Goal: Find specific page/section: Find specific page/section

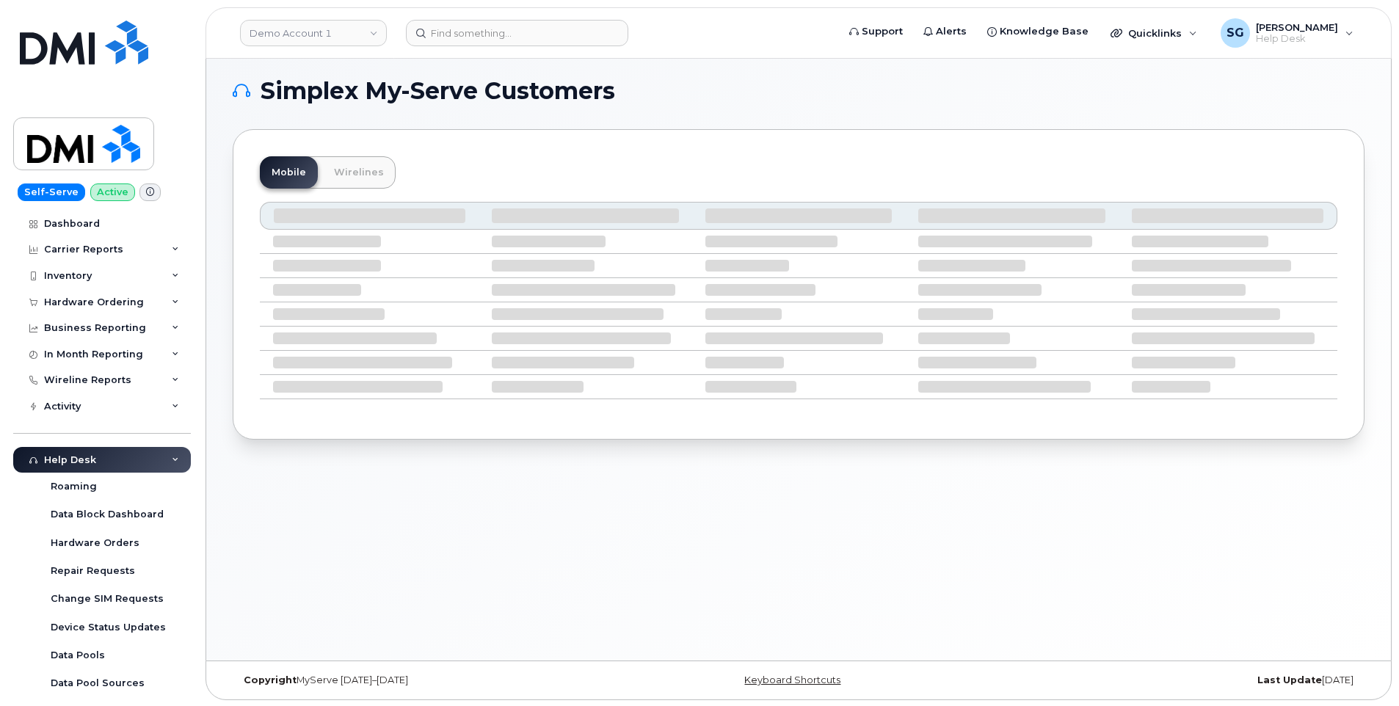
scroll to position [7, 0]
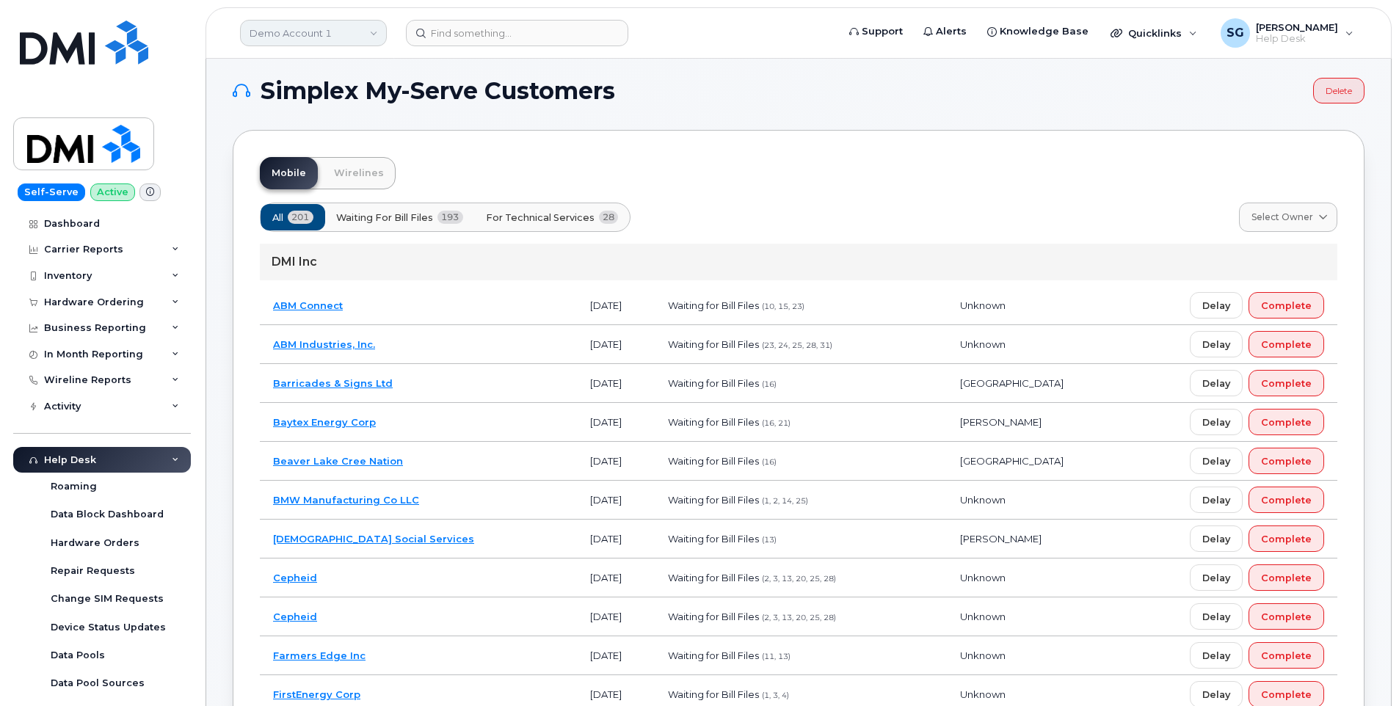
click at [324, 29] on link "Demo Account 1" at bounding box center [313, 33] width 147 height 26
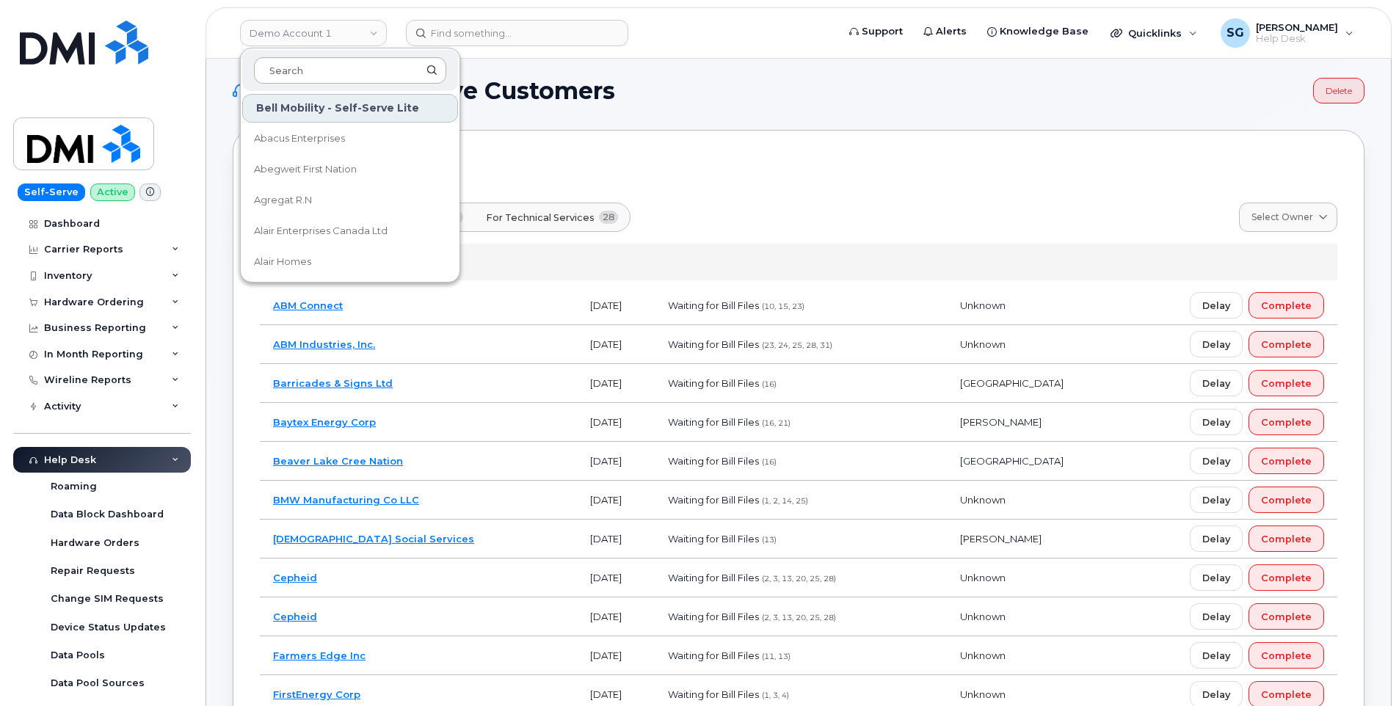
click at [332, 68] on input at bounding box center [350, 70] width 192 height 26
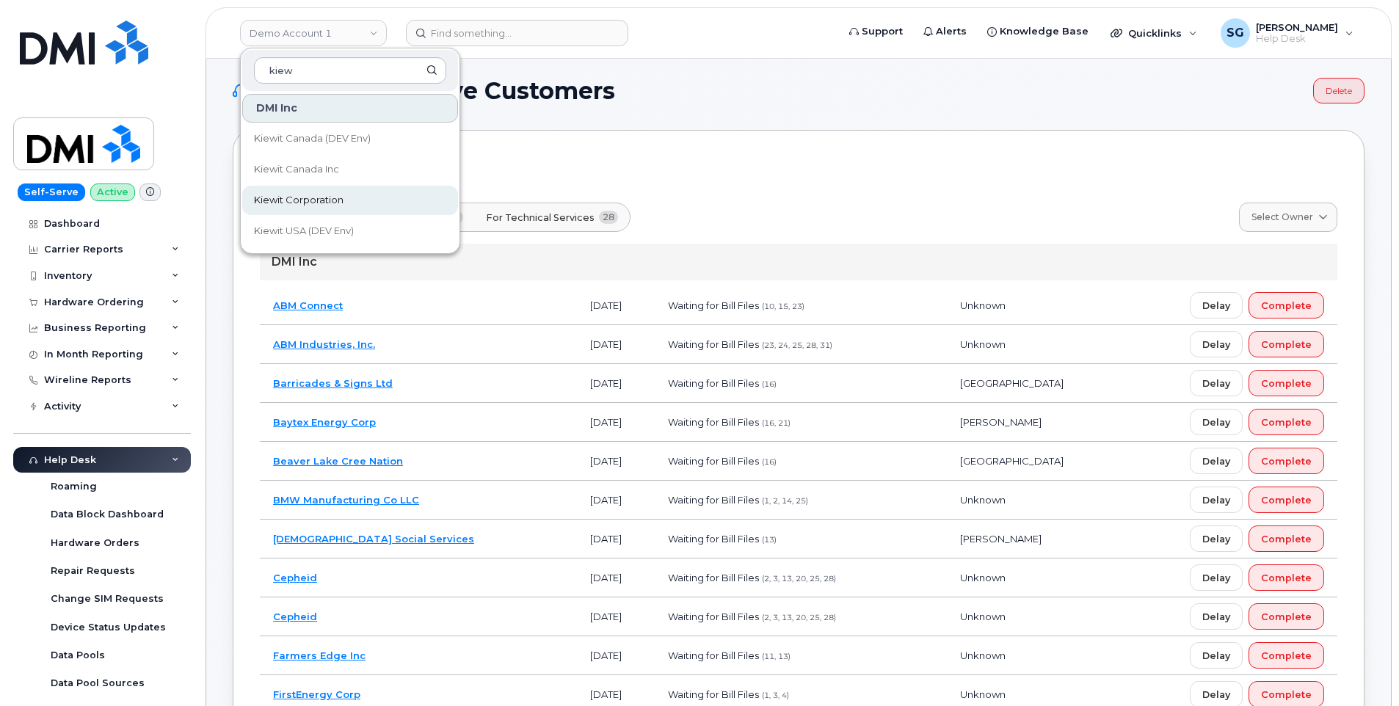
type input "kiew"
click at [329, 204] on span "Kiewit Corporation" at bounding box center [299, 200] width 90 height 15
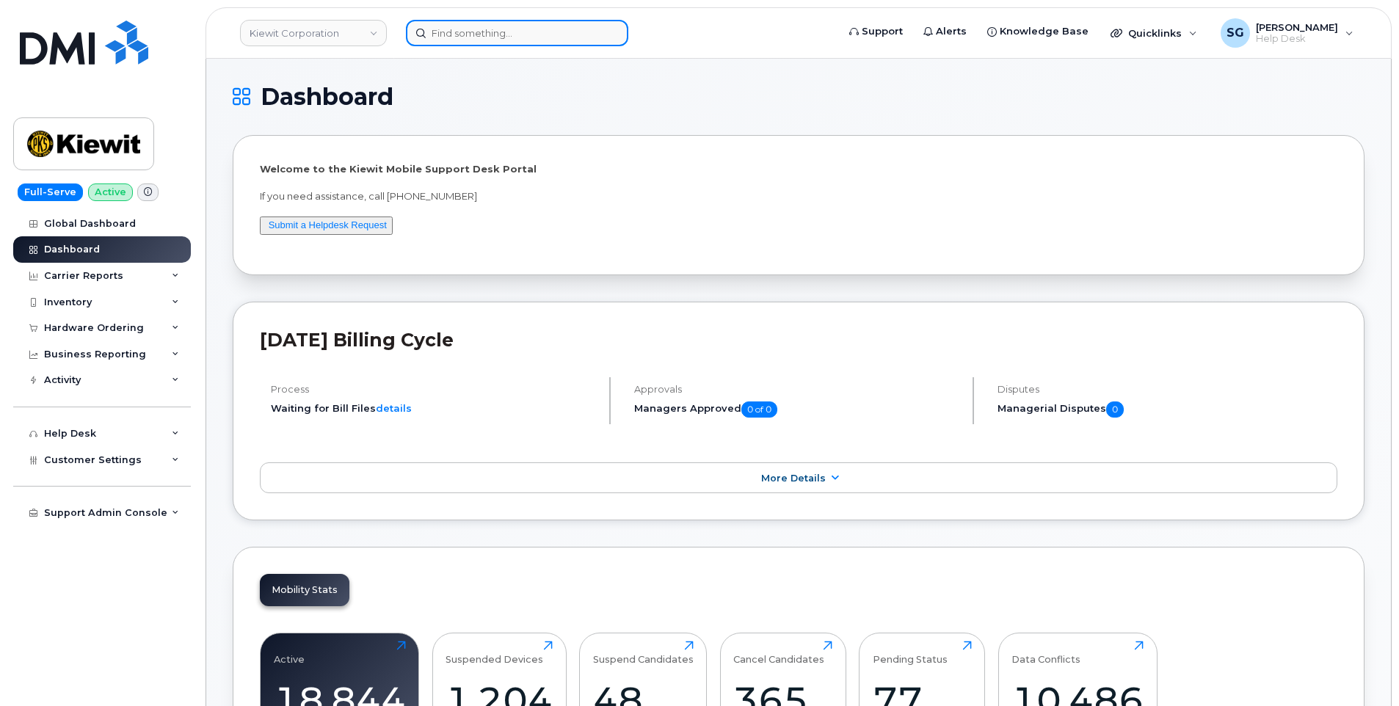
click at [532, 26] on input at bounding box center [517, 33] width 222 height 26
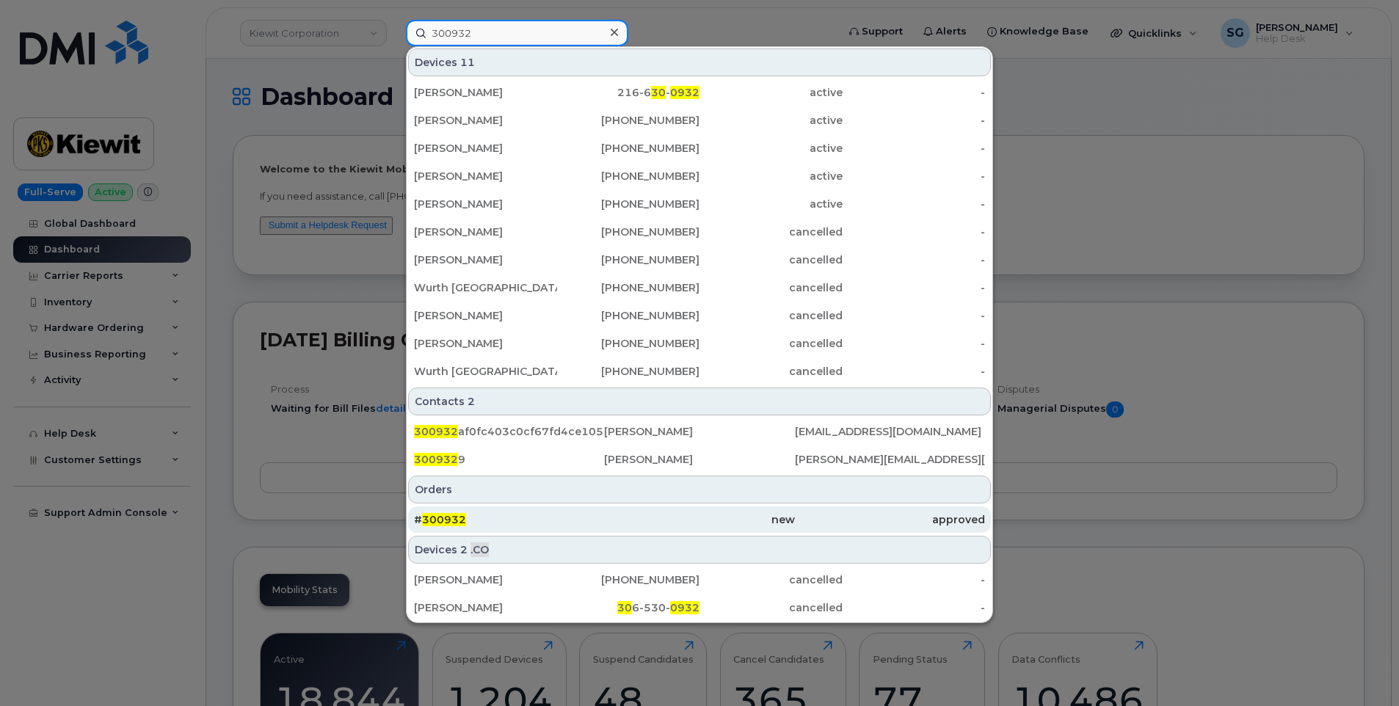
type input "300932"
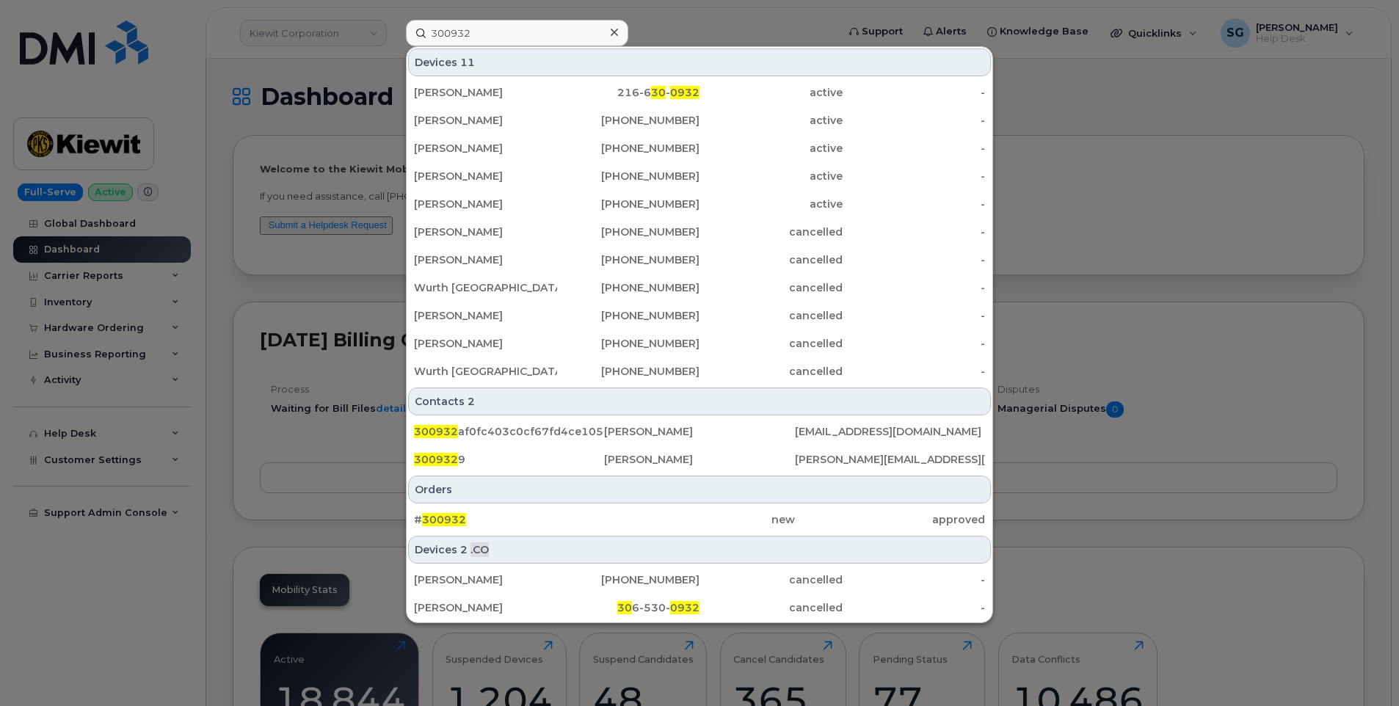
drag, startPoint x: 590, startPoint y: 517, endPoint x: 578, endPoint y: 539, distance: 25.0
click at [590, 517] on div "# 300932" at bounding box center [509, 519] width 190 height 15
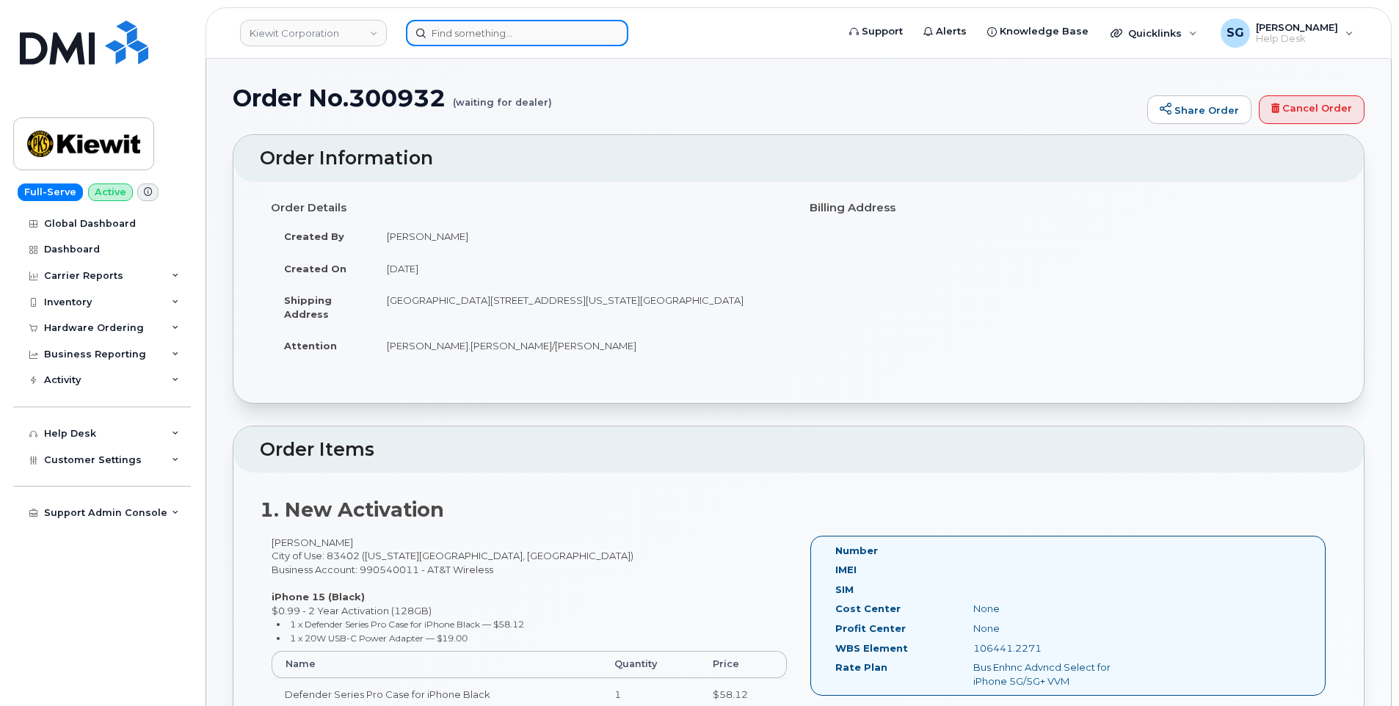
click at [509, 38] on input at bounding box center [517, 33] width 222 height 26
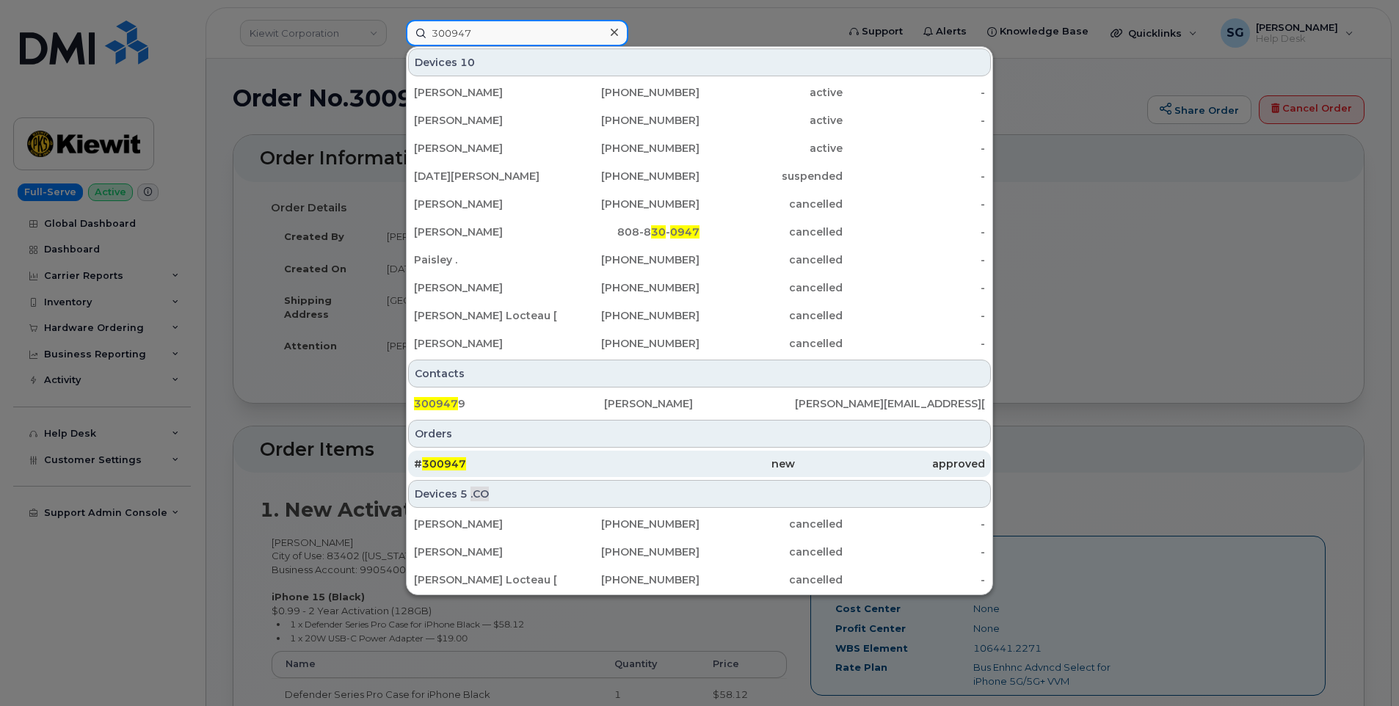
type input "300947"
click at [699, 467] on div "new" at bounding box center [699, 464] width 190 height 15
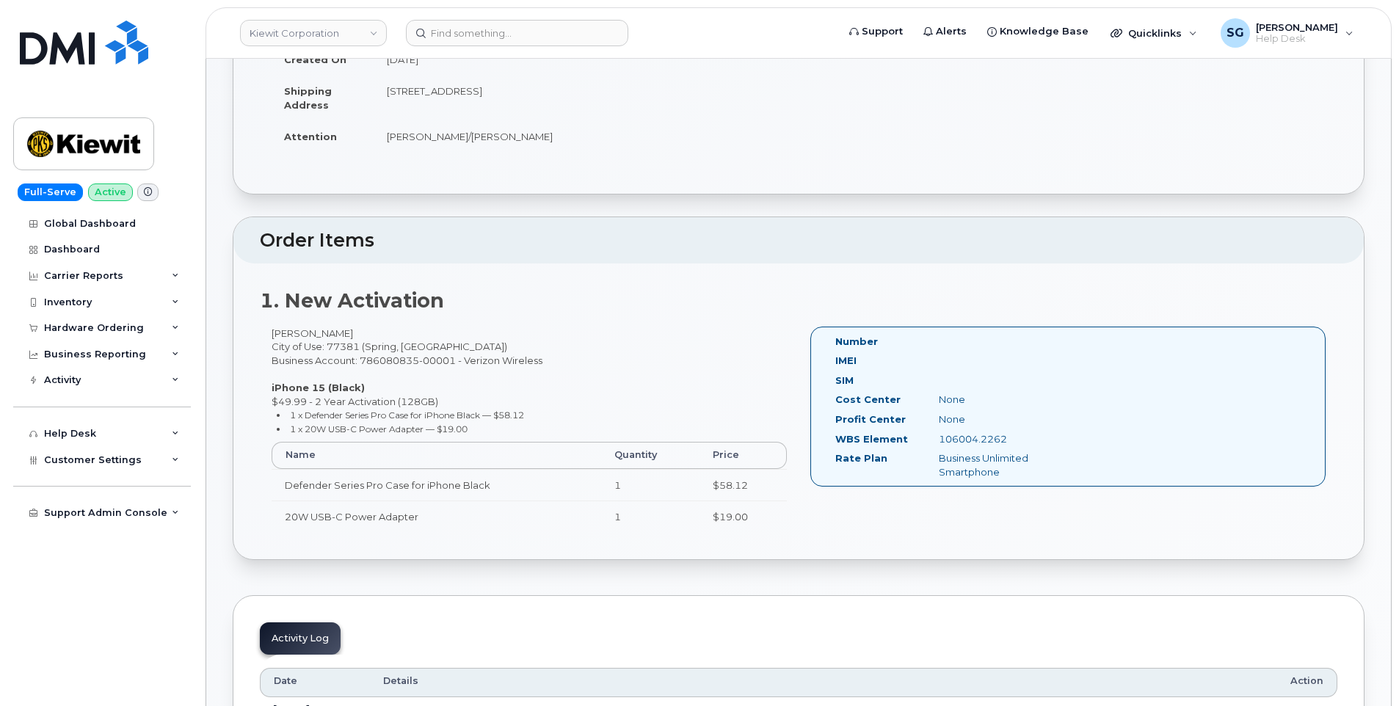
scroll to position [220, 0]
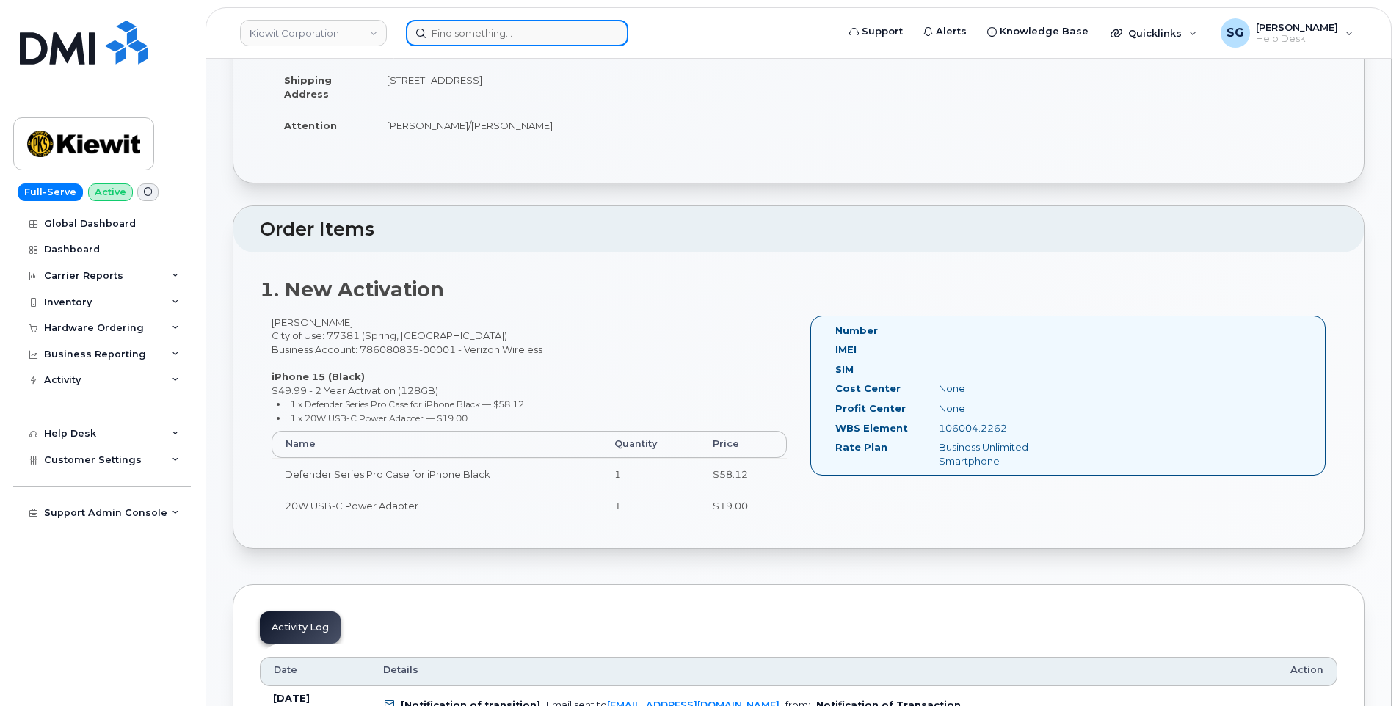
click at [481, 38] on input at bounding box center [517, 33] width 222 height 26
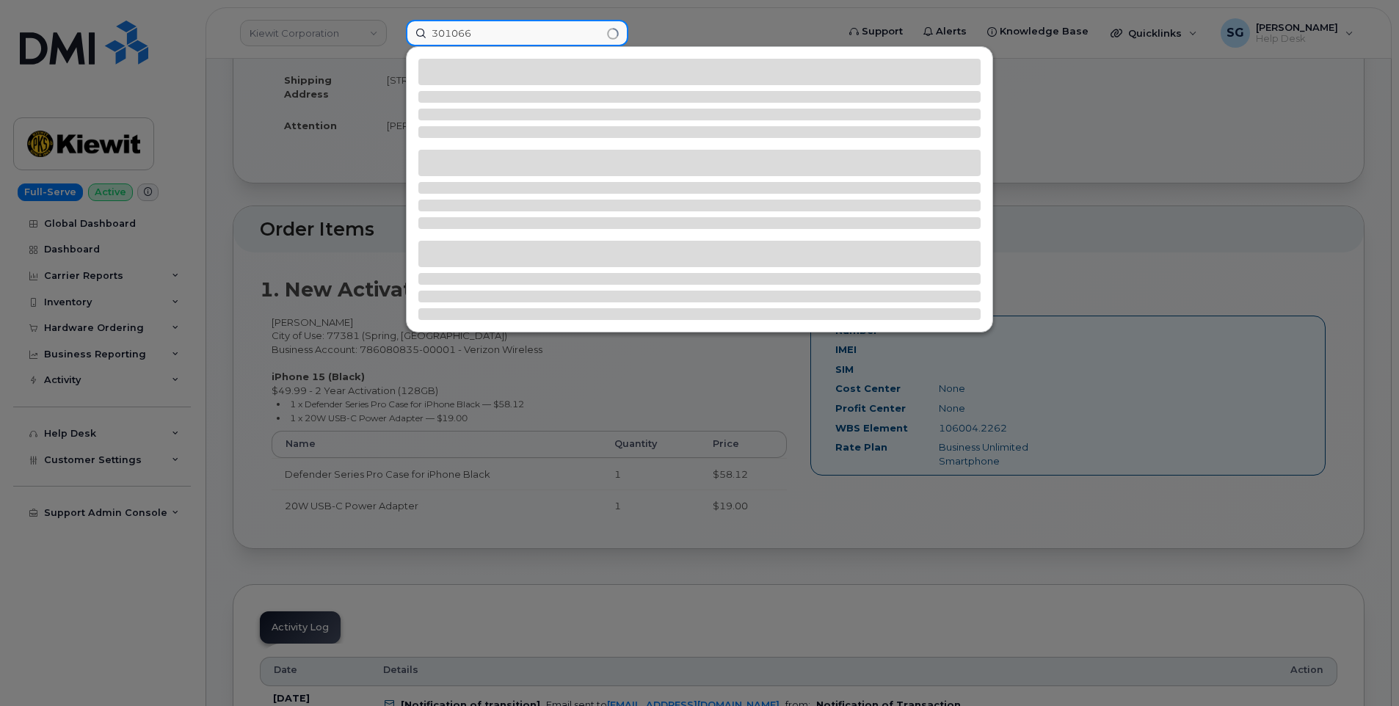
type input "301066"
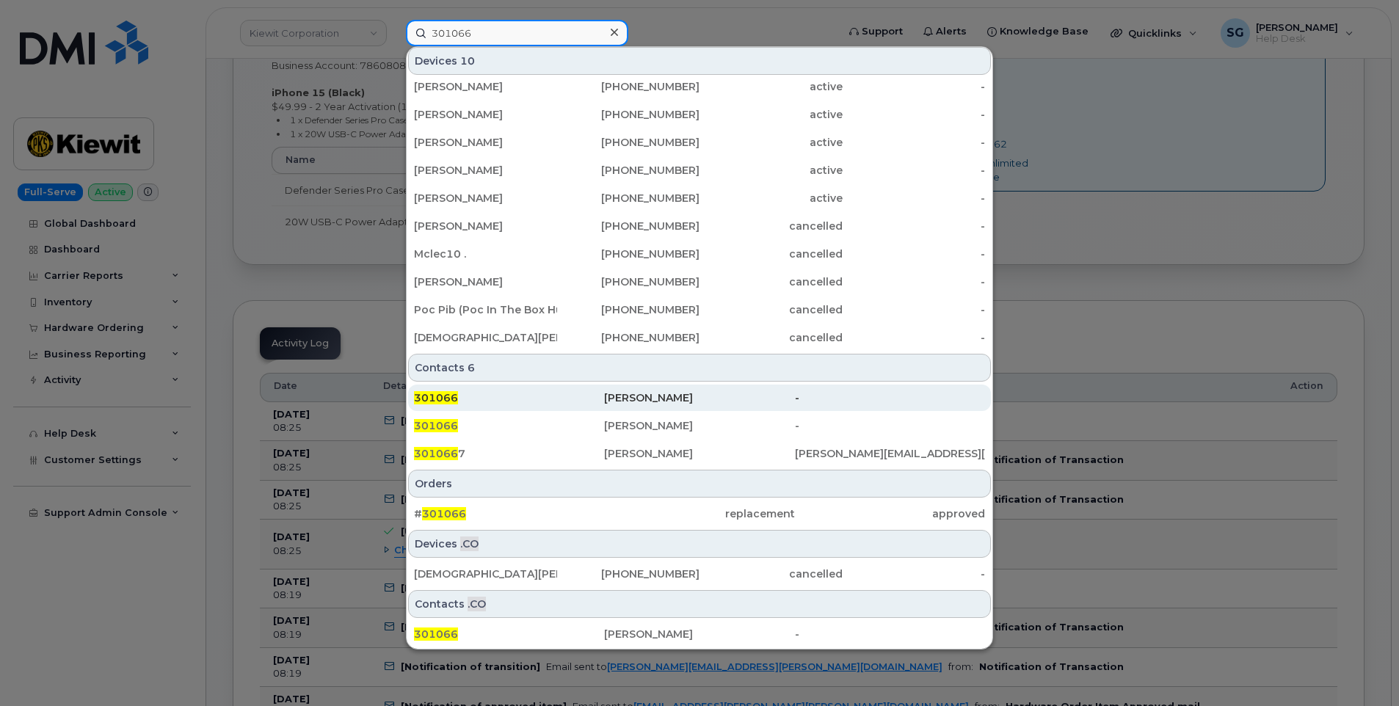
scroll to position [514, 0]
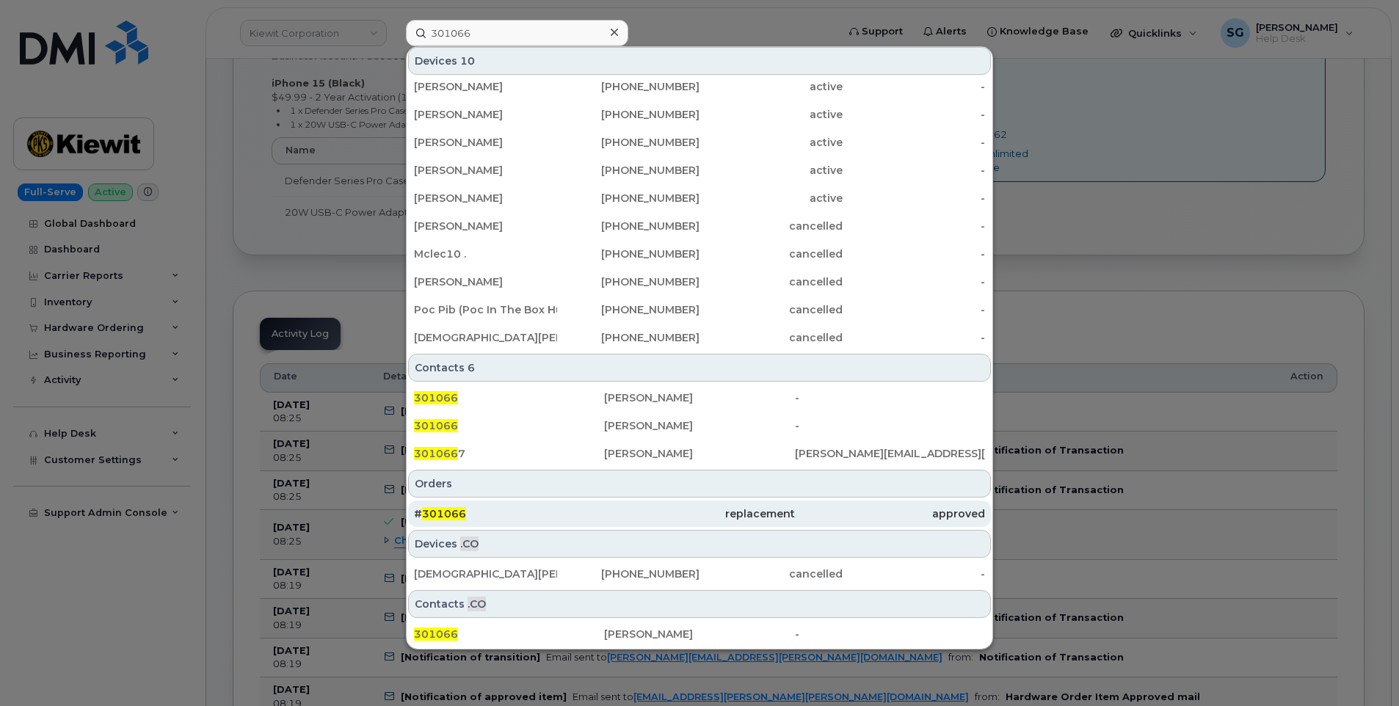
click at [733, 504] on div "replacement" at bounding box center [699, 514] width 190 height 26
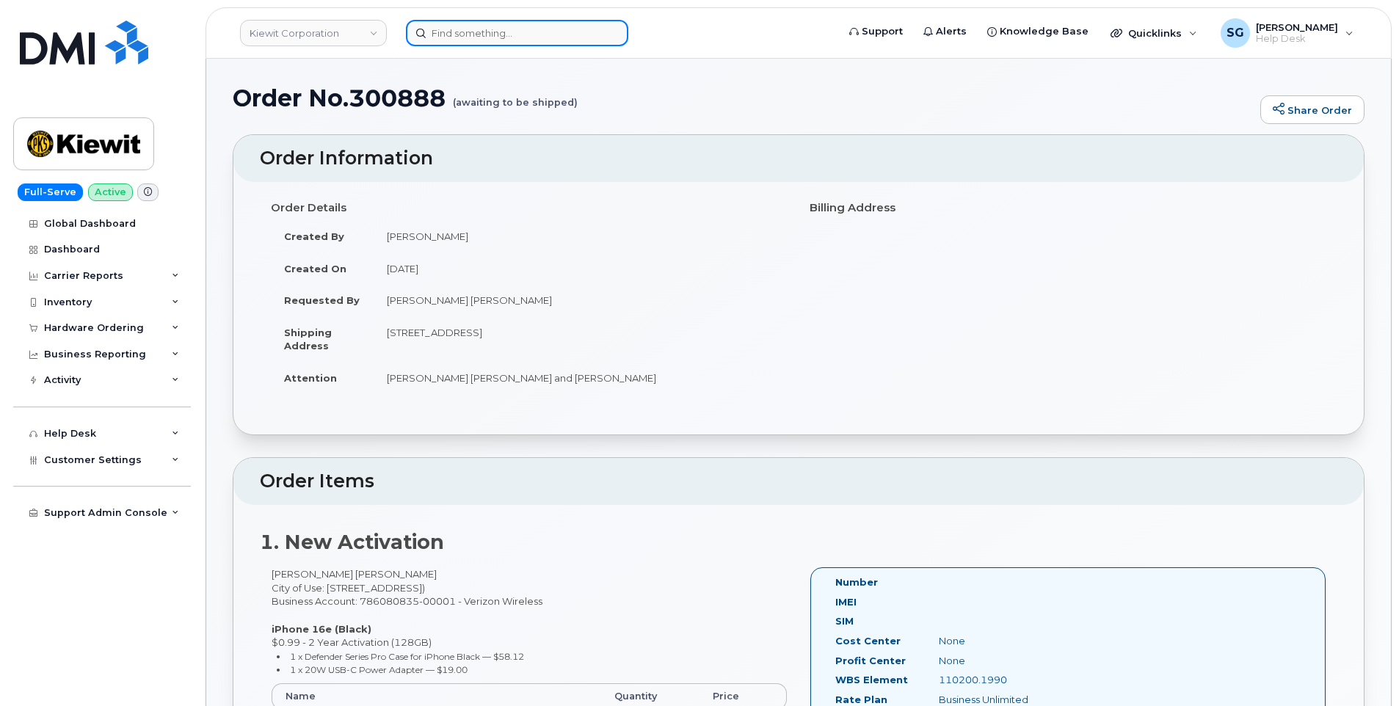
click at [490, 32] on input at bounding box center [517, 33] width 222 height 26
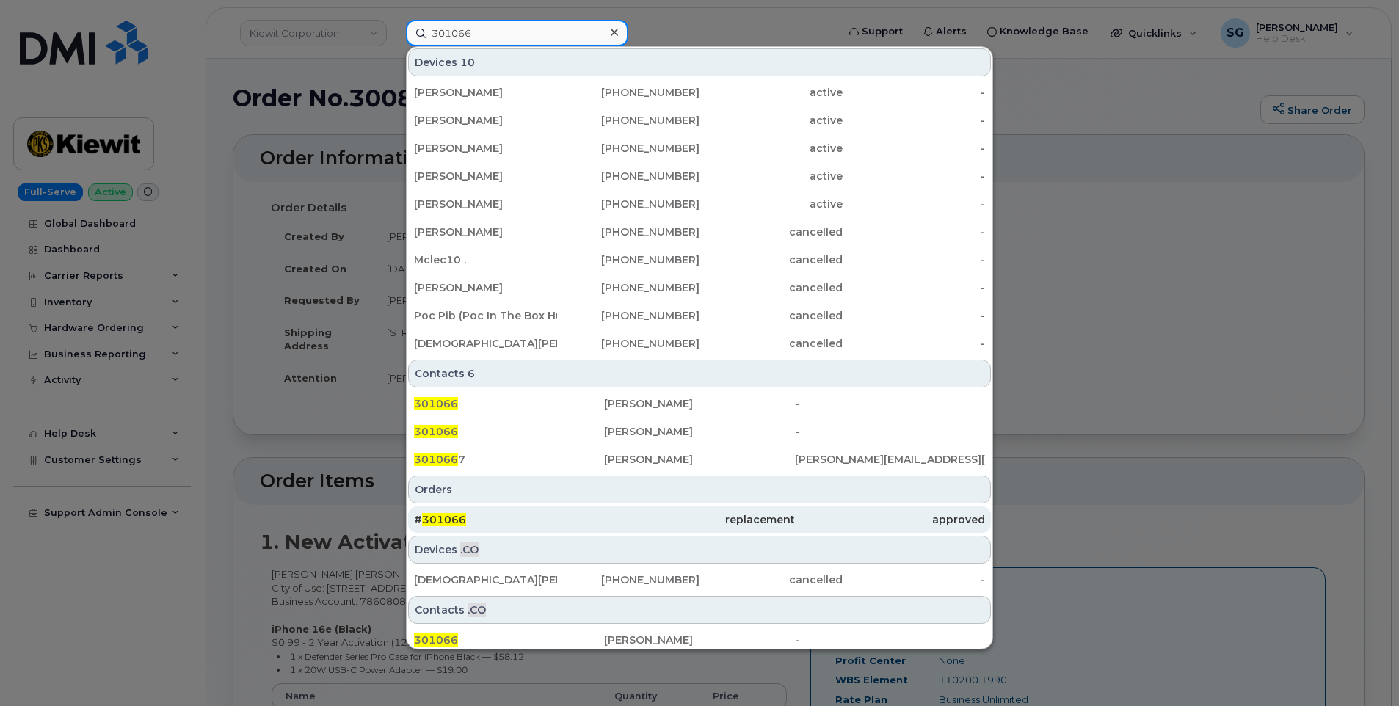
type input "301066"
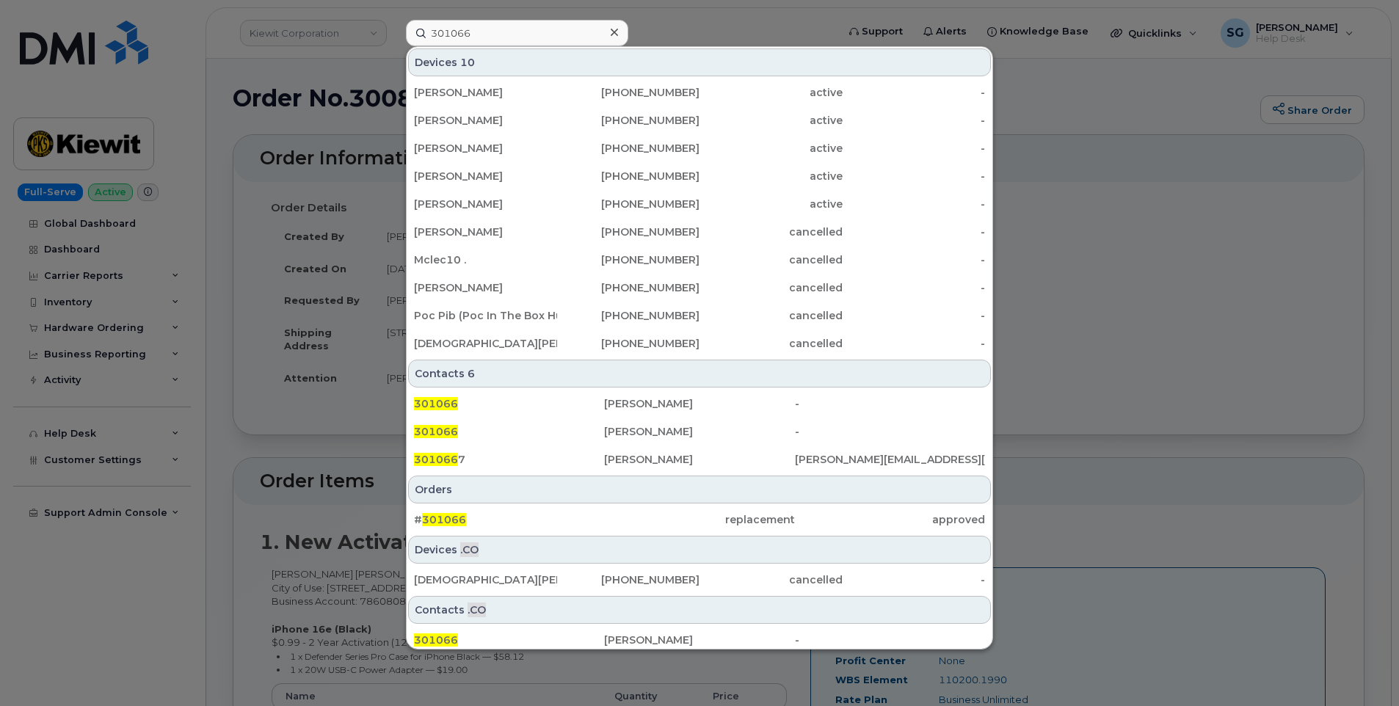
drag, startPoint x: 613, startPoint y: 512, endPoint x: 1326, endPoint y: 498, distance: 713.6
click at [613, 512] on div "replacement" at bounding box center [699, 519] width 190 height 26
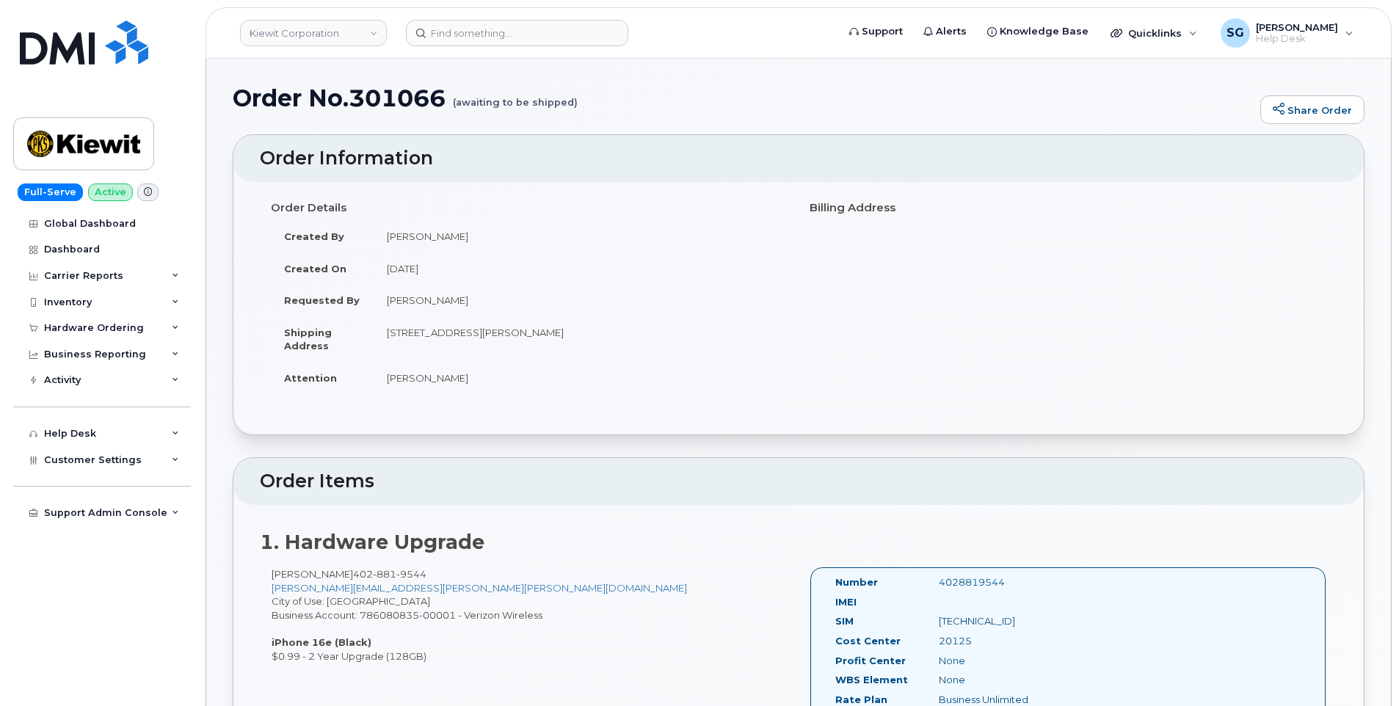
click at [476, 51] on header "Kiewit Corporation Support Alerts Knowledge Base Quicklinks Suspend / Cancel De…" at bounding box center [799, 32] width 1186 height 51
click at [479, 34] on input at bounding box center [517, 33] width 222 height 26
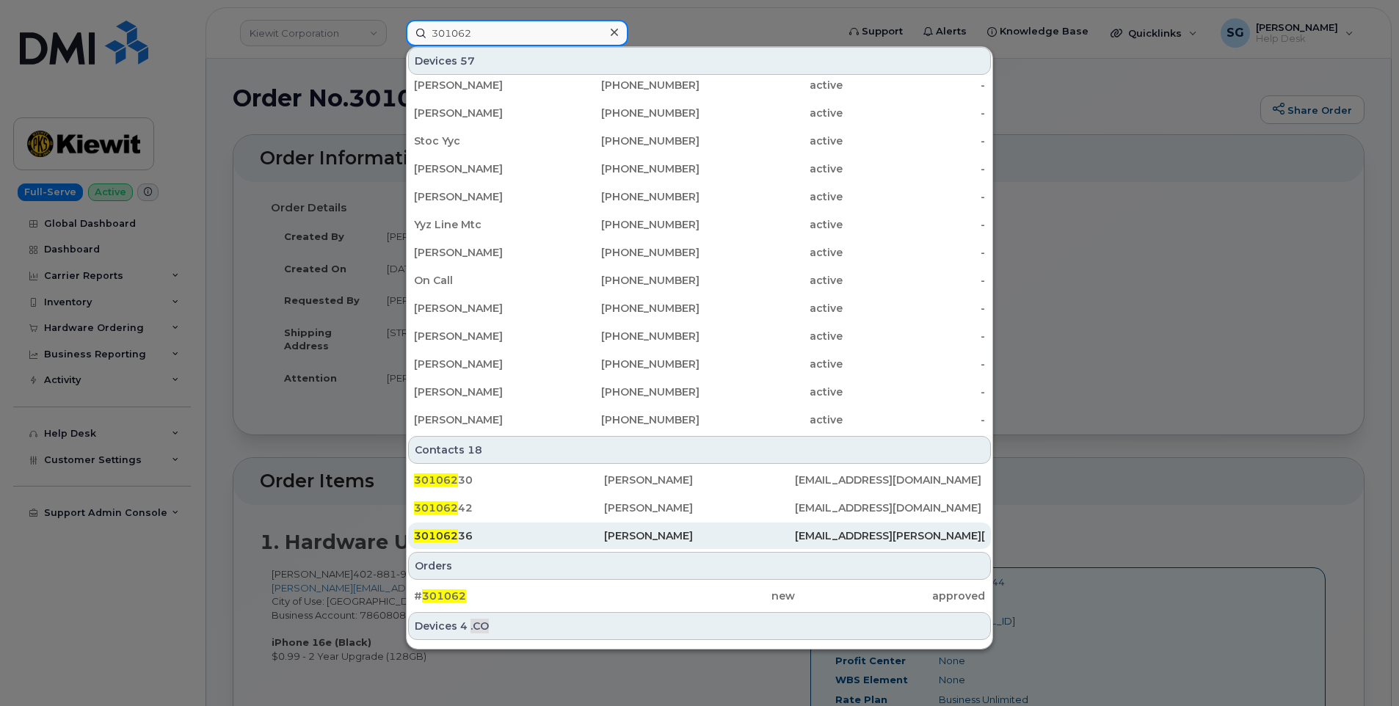
scroll to position [341, 0]
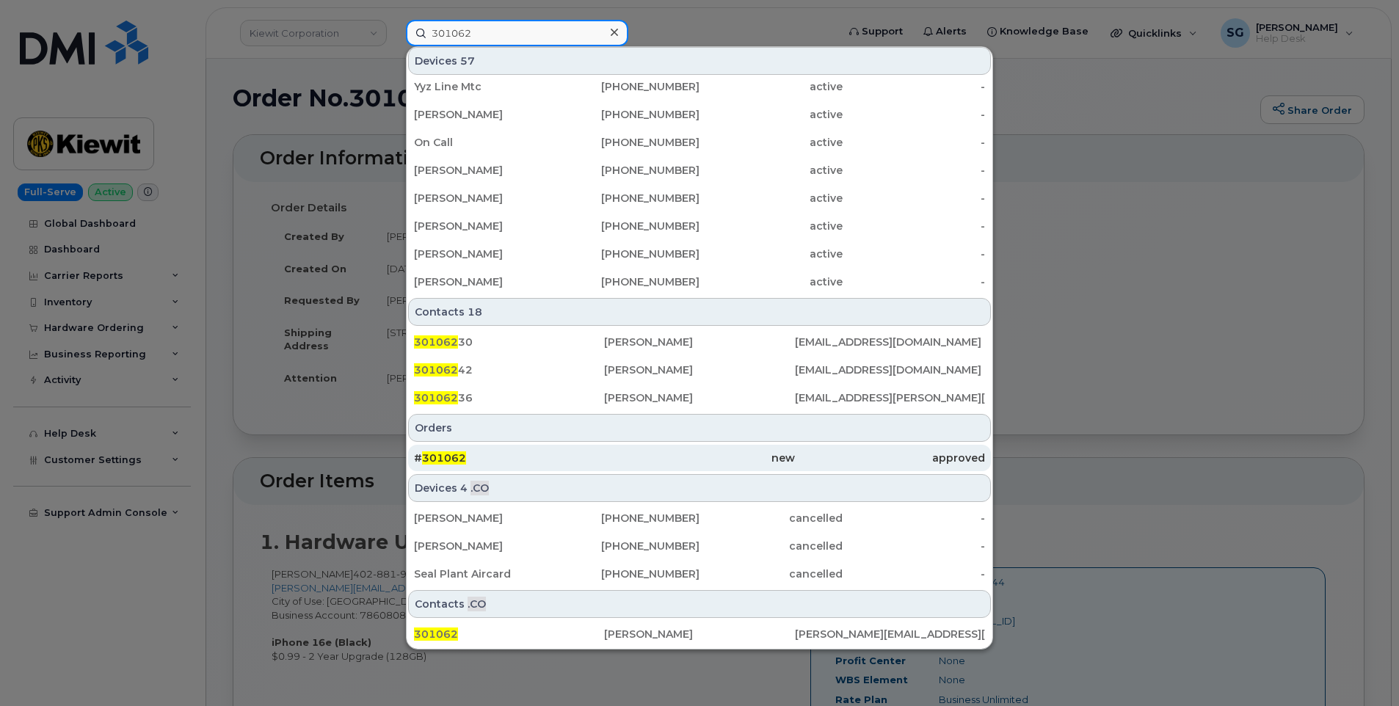
type input "301062"
click at [562, 461] on div "# 301062" at bounding box center [509, 458] width 190 height 15
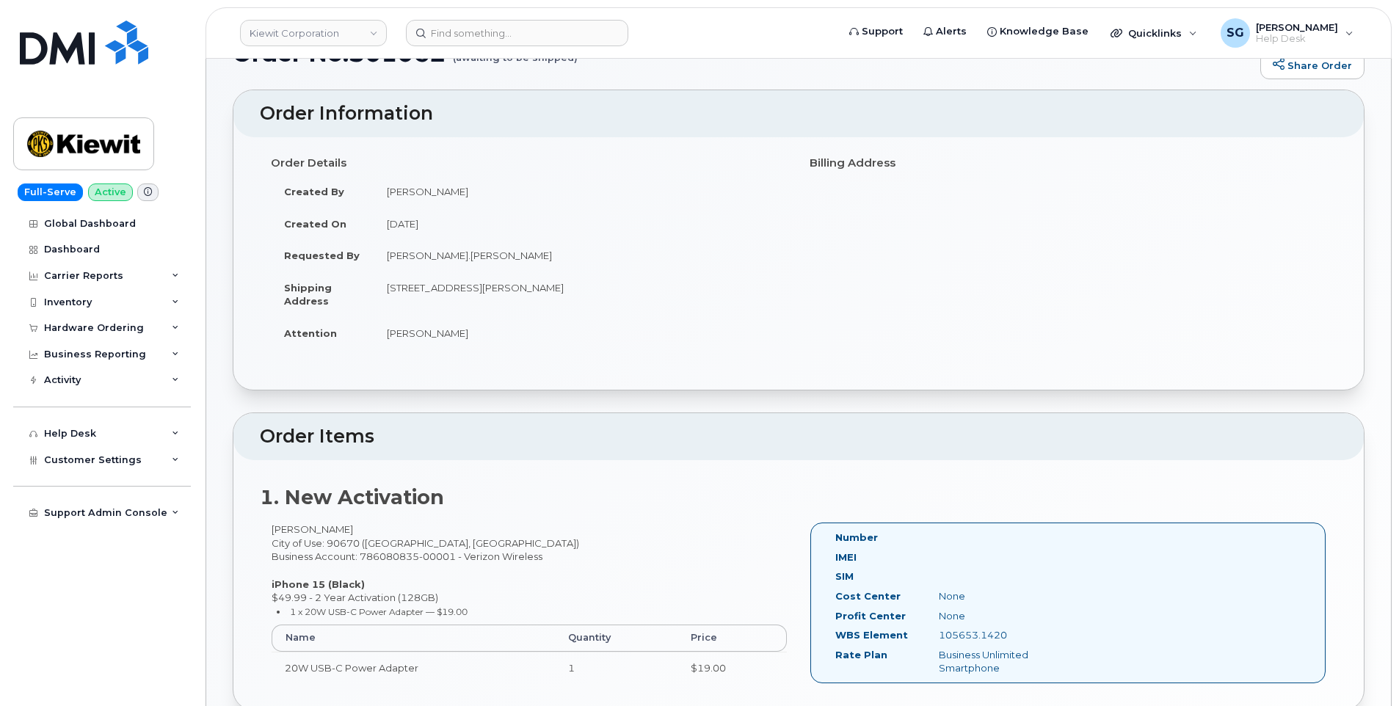
scroll to position [147, 0]
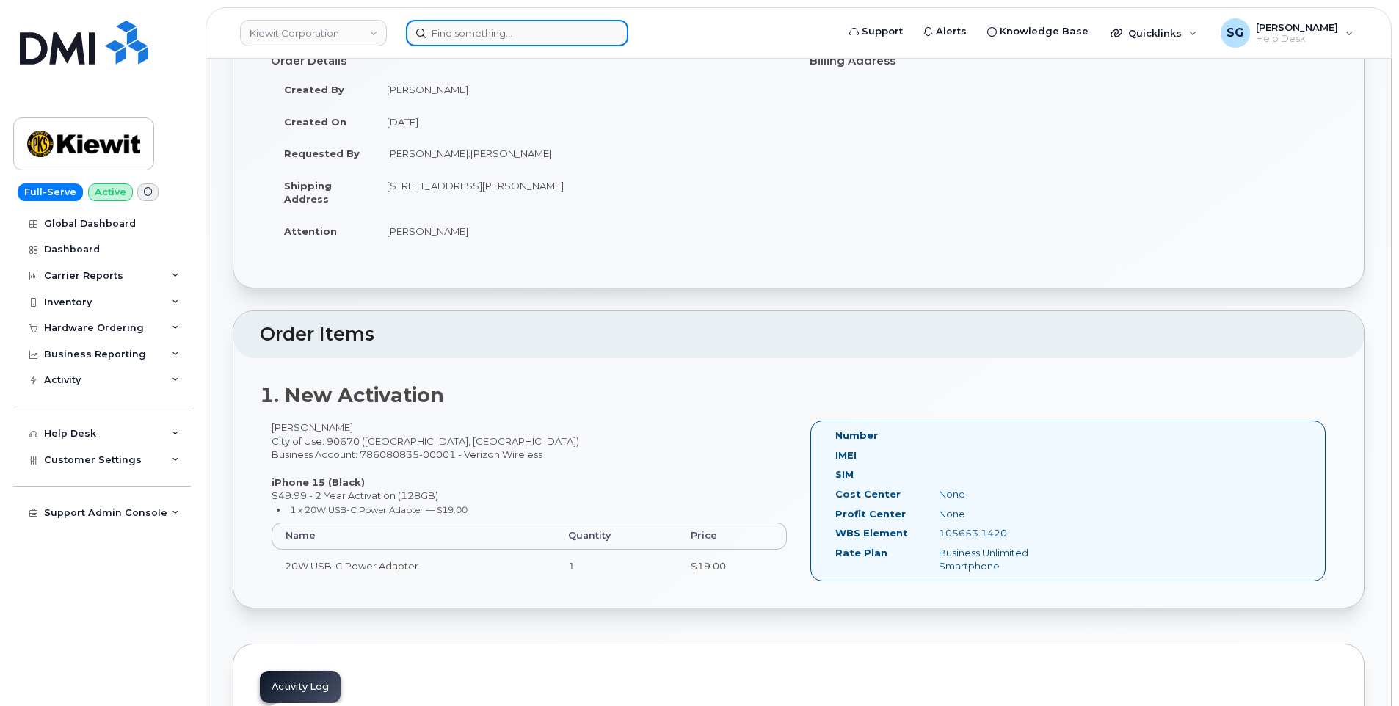
click at [504, 34] on input at bounding box center [517, 33] width 222 height 26
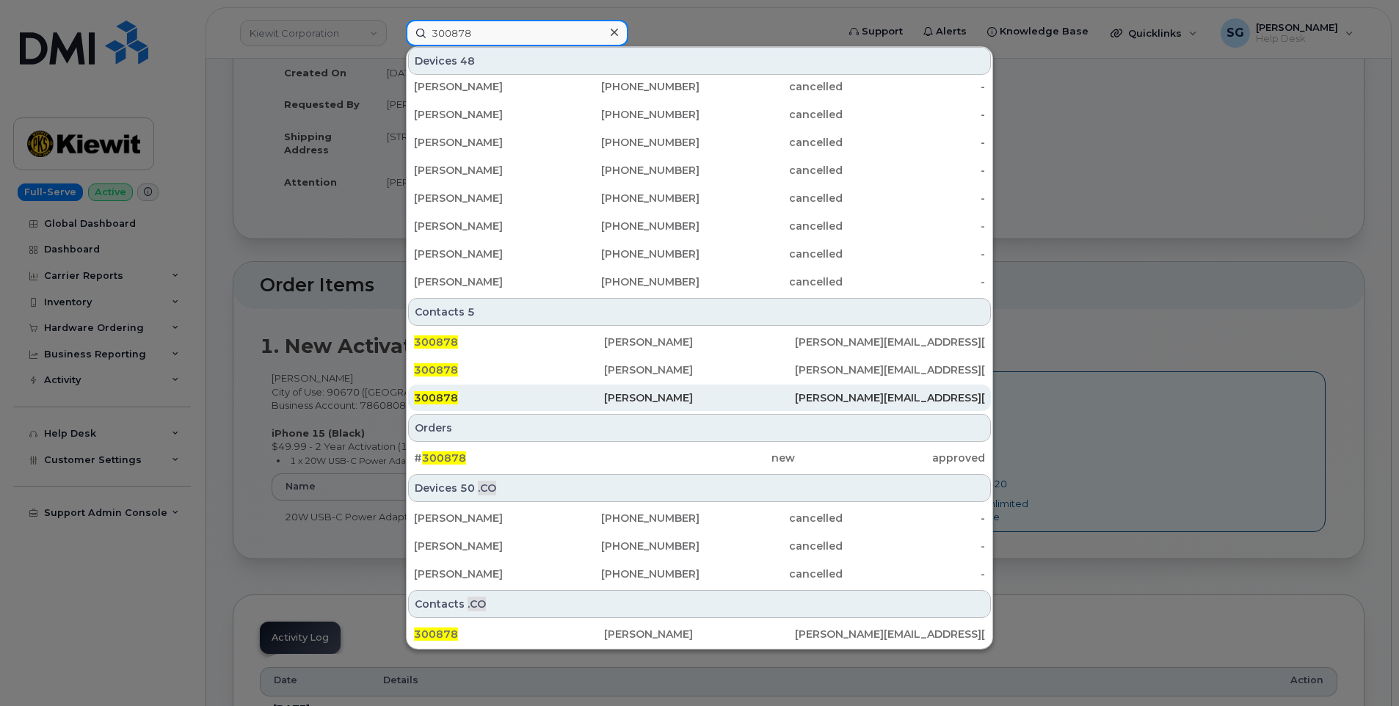
scroll to position [220, 0]
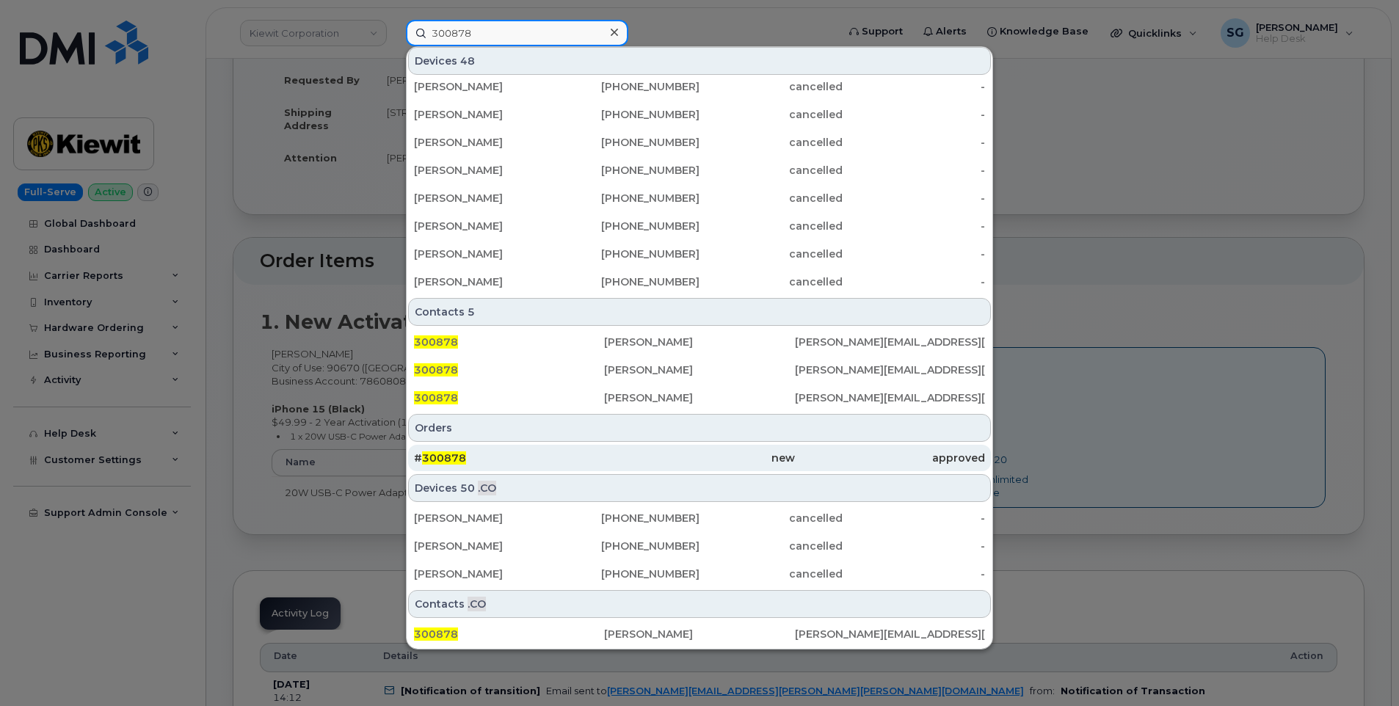
type input "300878"
drag, startPoint x: 517, startPoint y: 453, endPoint x: 505, endPoint y: 462, distance: 14.7
click at [516, 453] on div "# 300878" at bounding box center [509, 458] width 190 height 15
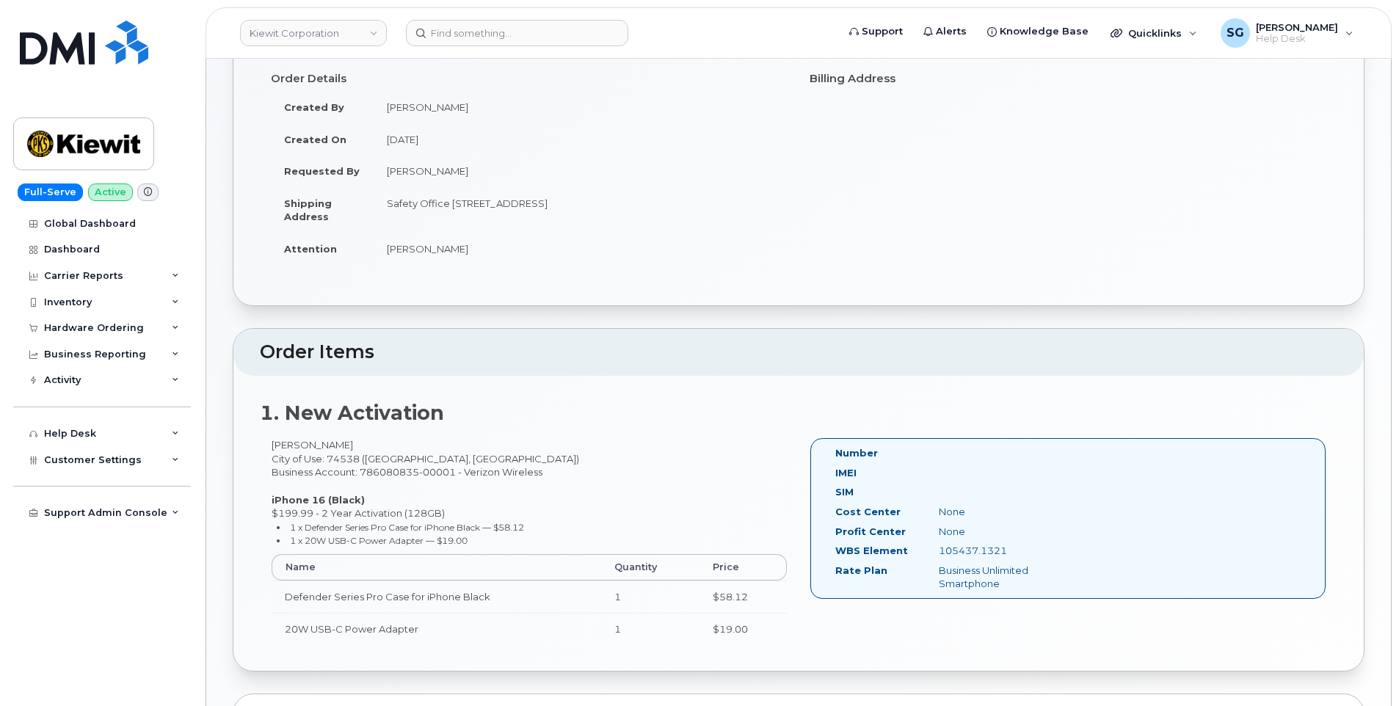
scroll to position [294, 0]
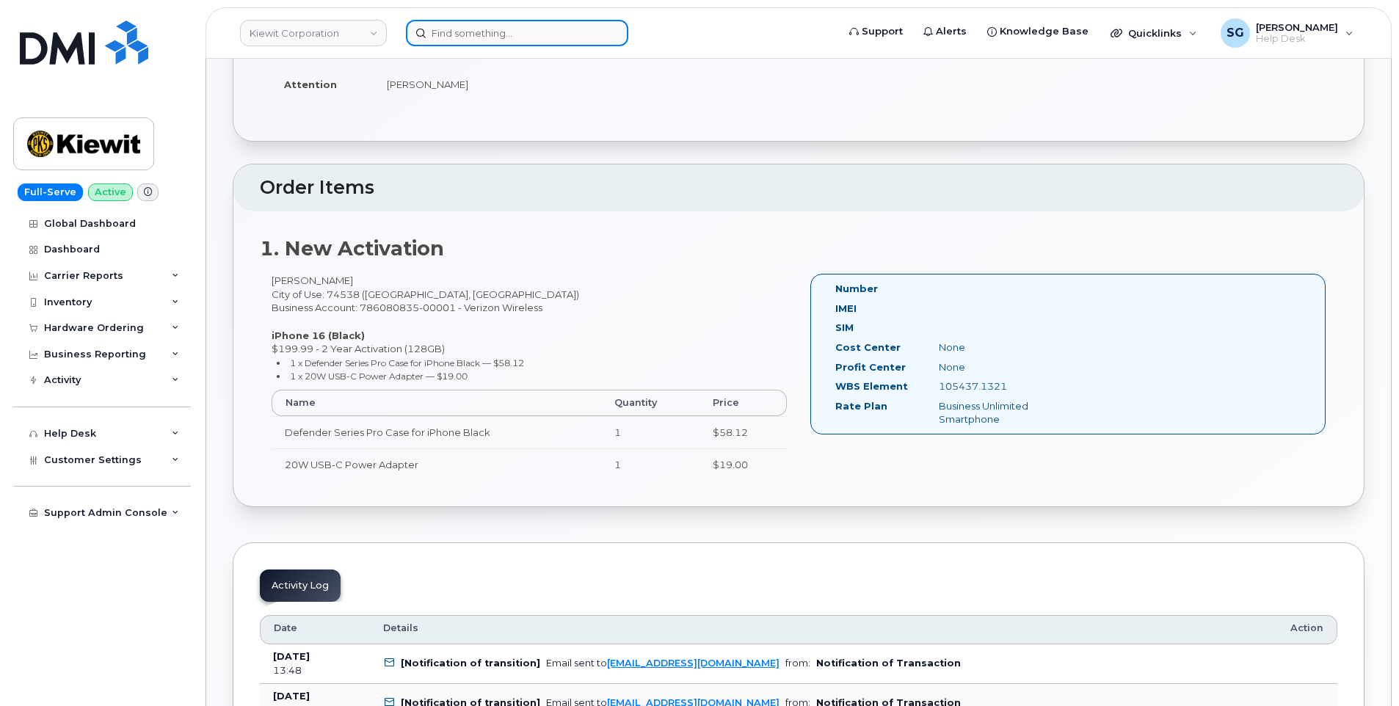
click at [452, 33] on input at bounding box center [517, 33] width 222 height 26
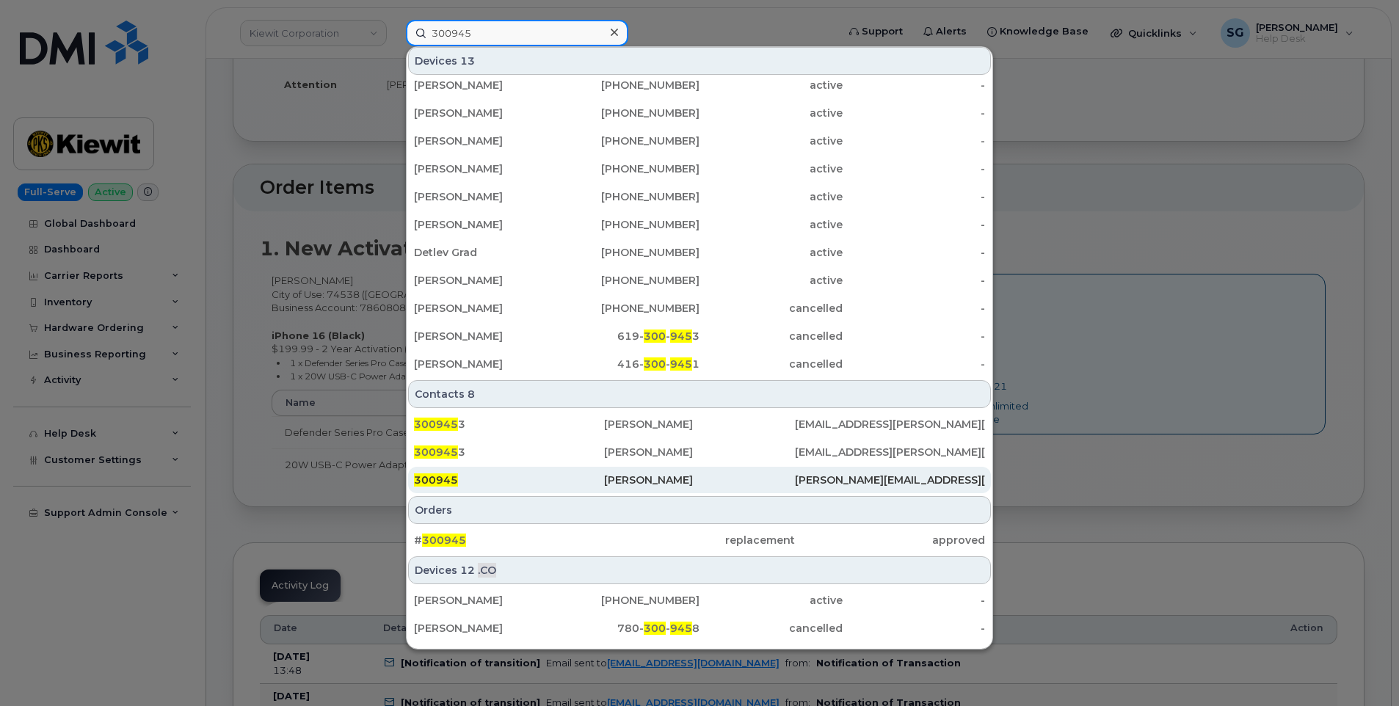
scroll to position [145, 0]
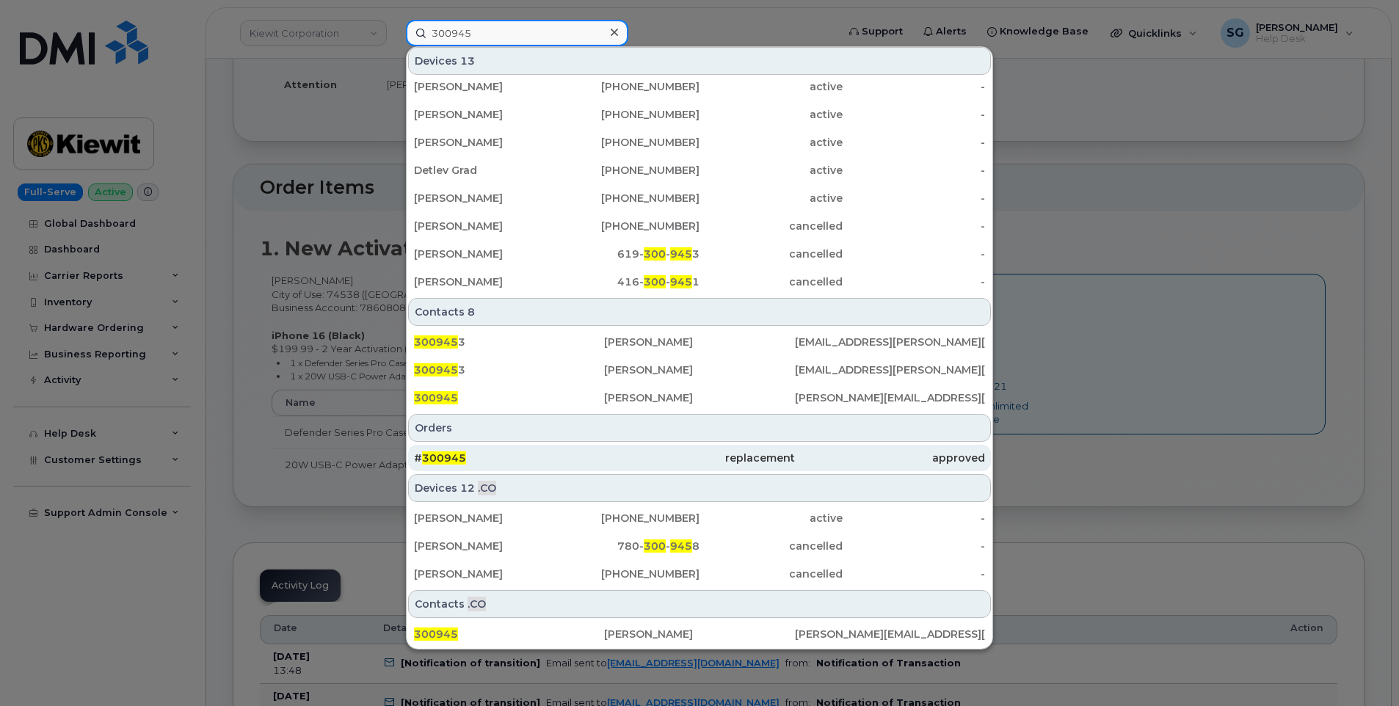
type input "300945"
click at [586, 451] on div "# 300945" at bounding box center [509, 458] width 190 height 15
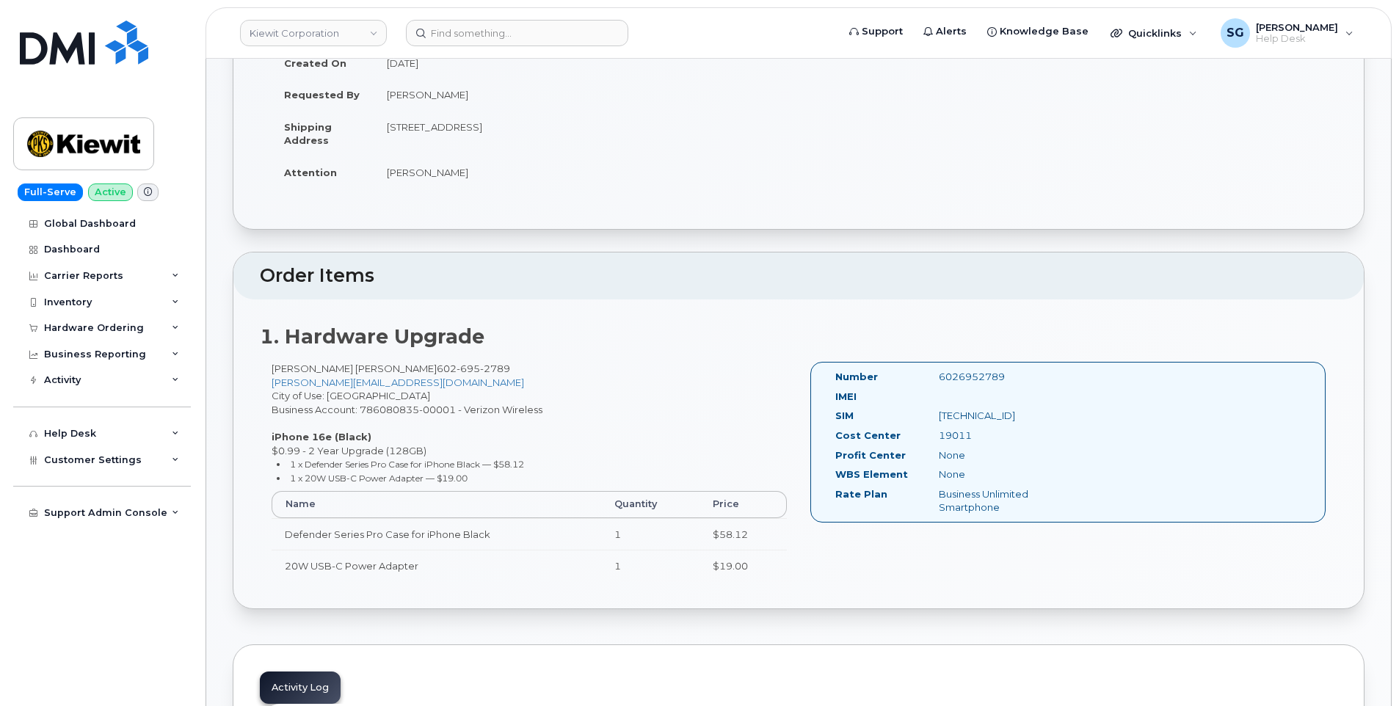
scroll to position [220, 0]
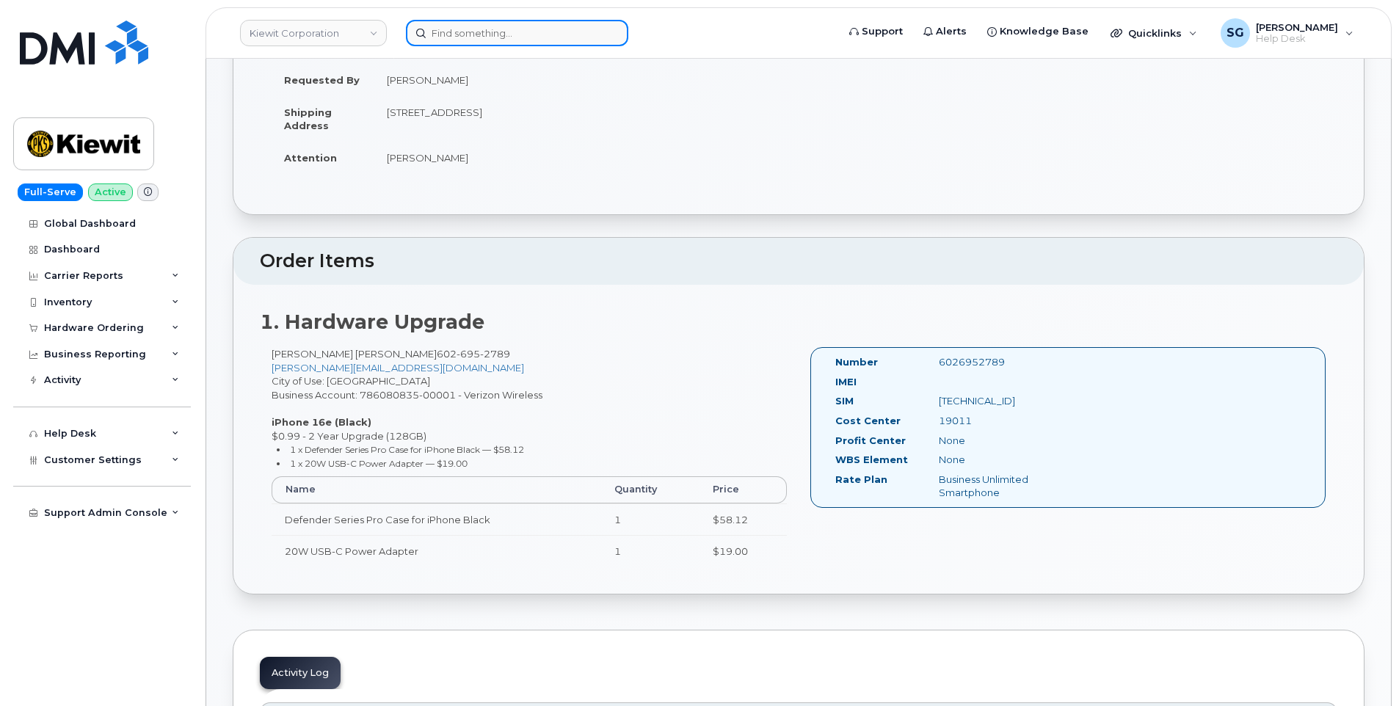
click at [568, 32] on input at bounding box center [517, 33] width 222 height 26
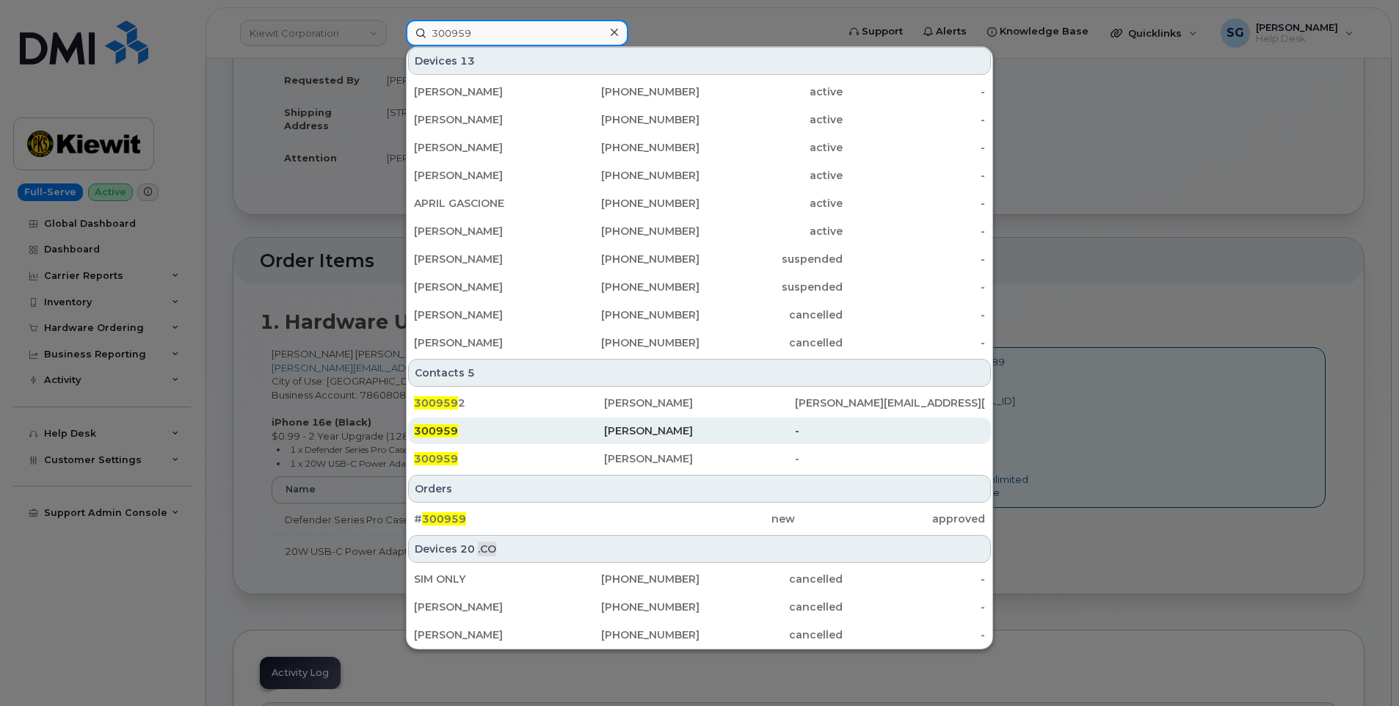
scroll to position [145, 0]
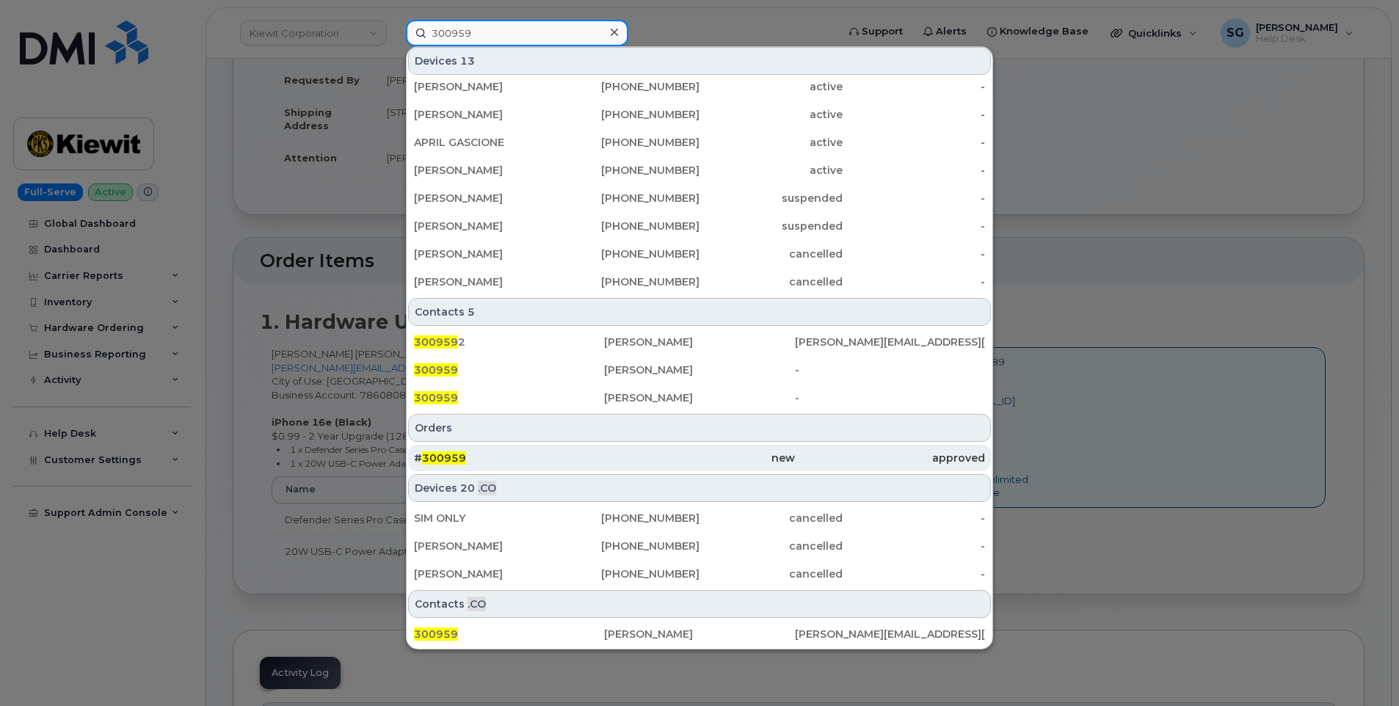
type input "300959"
click at [516, 446] on div "# 300959" at bounding box center [509, 458] width 190 height 26
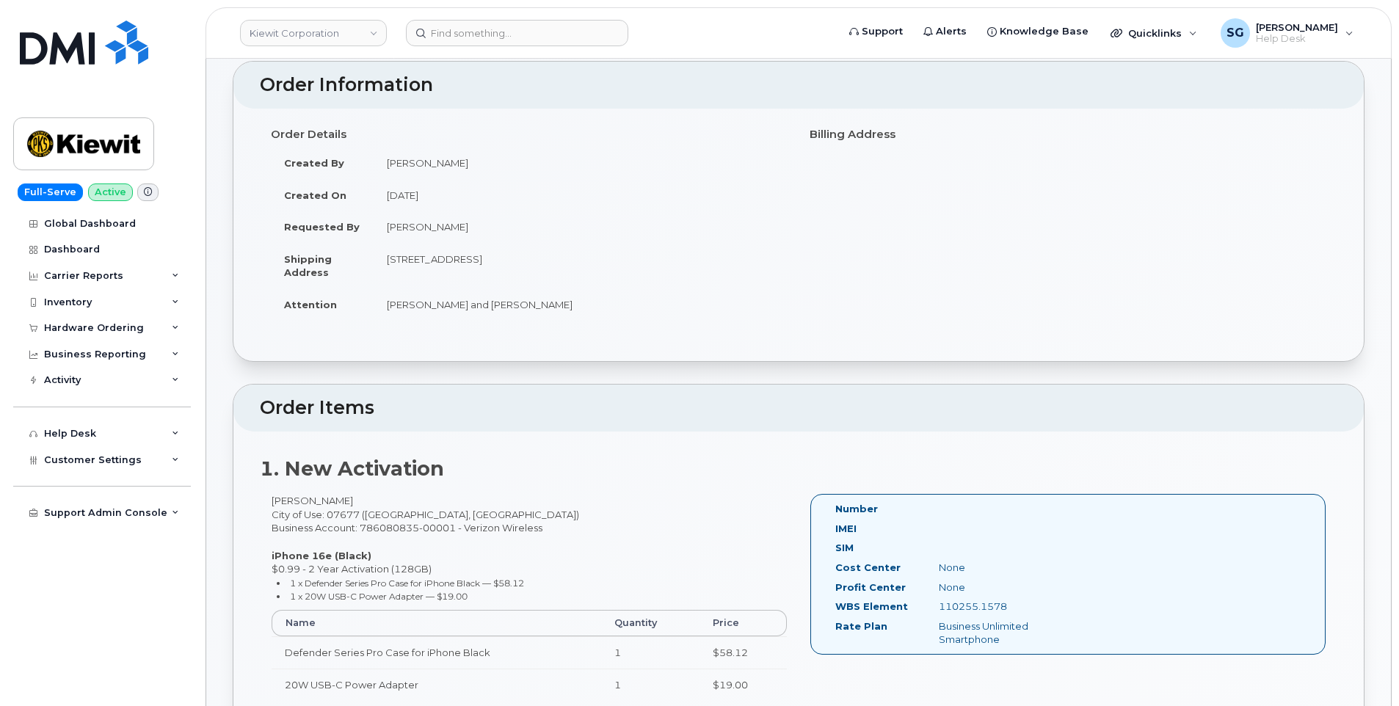
scroll to position [220, 0]
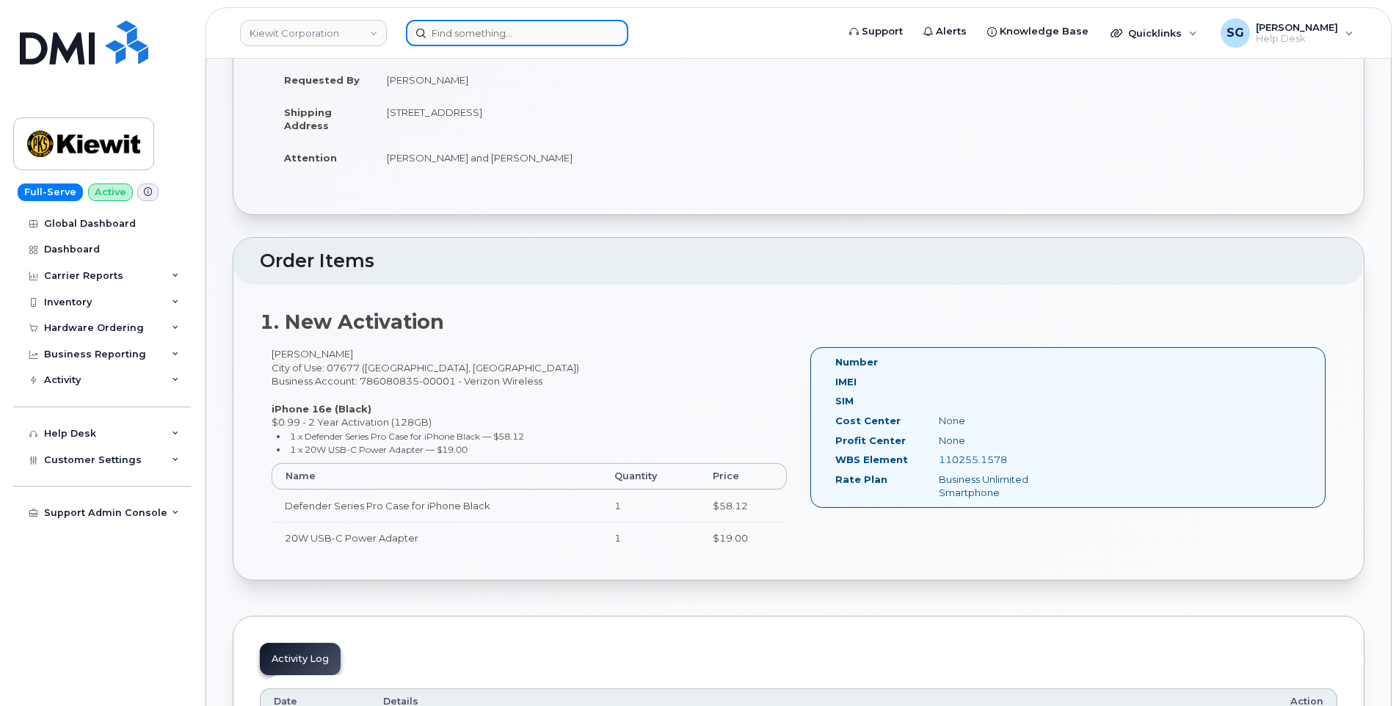
click at [504, 26] on input at bounding box center [517, 33] width 222 height 26
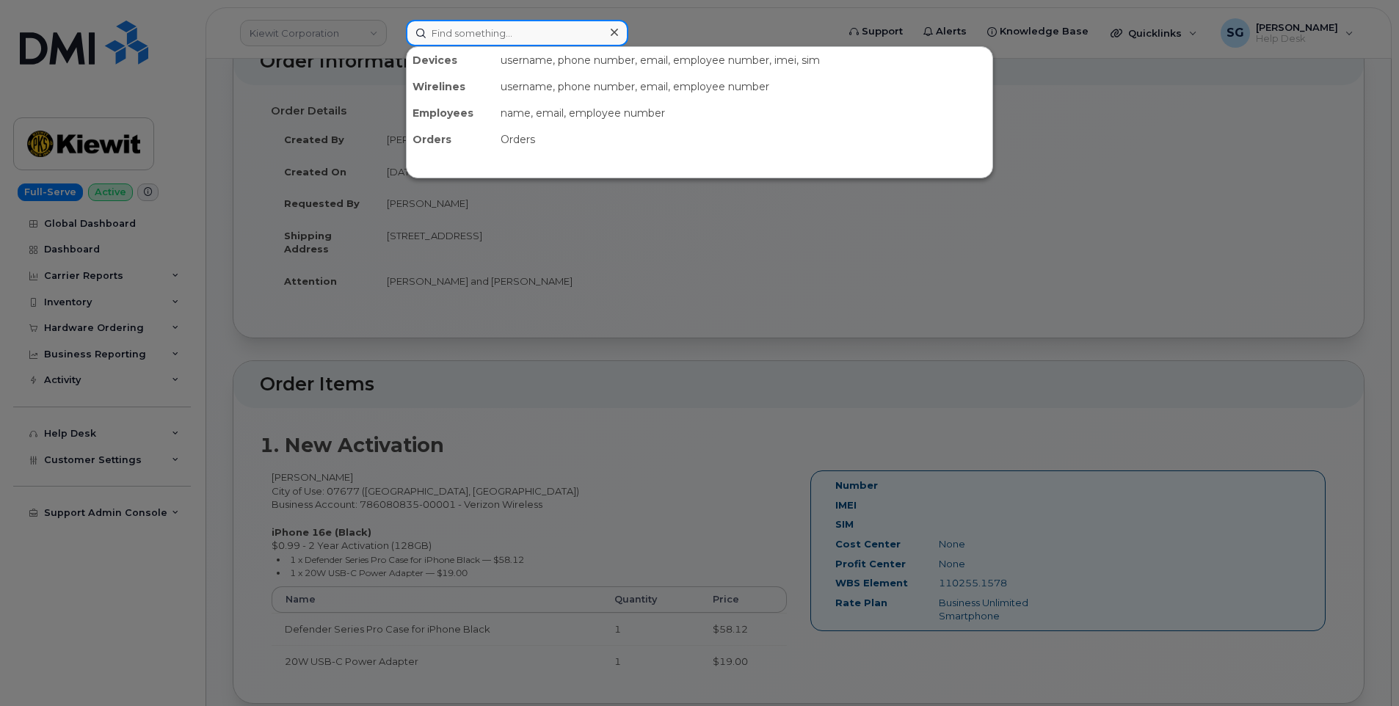
scroll to position [0, 0]
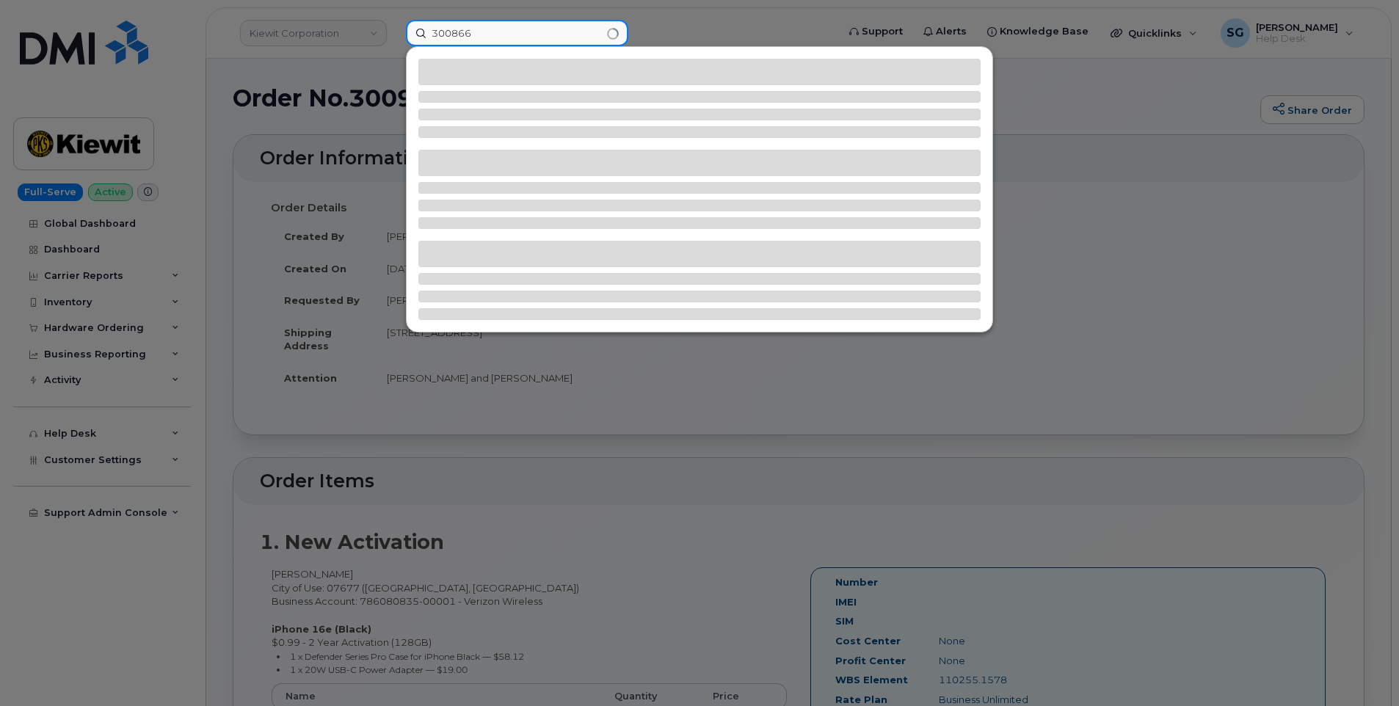
type input "300866"
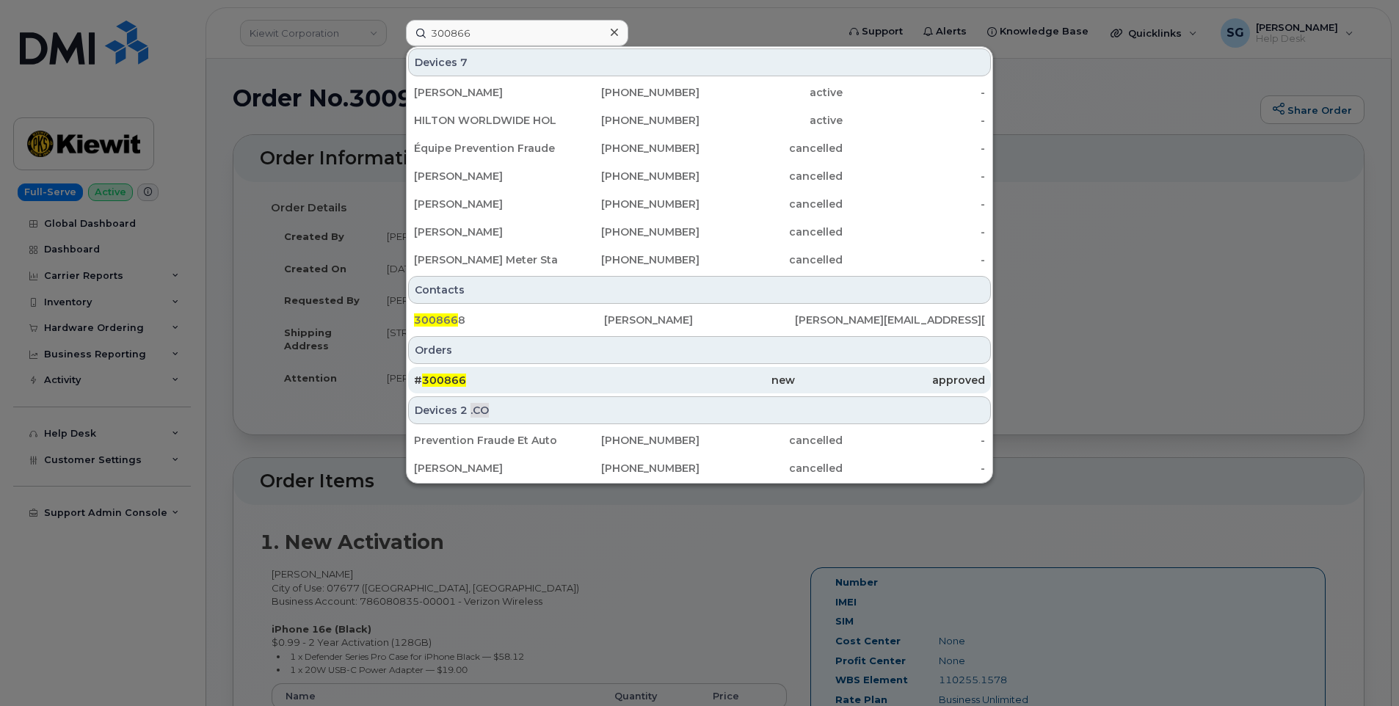
click at [805, 375] on div "approved" at bounding box center [890, 380] width 190 height 15
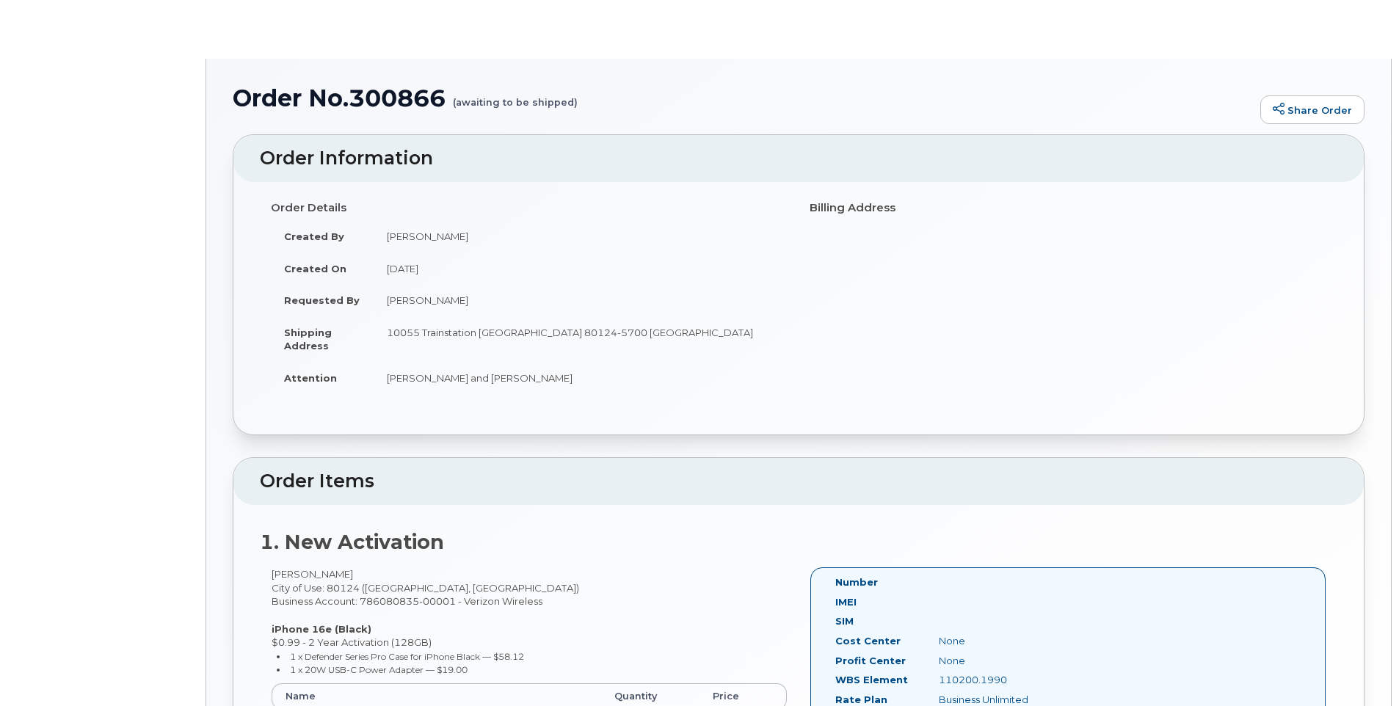
click at [566, 373] on td "[PERSON_NAME] and [PERSON_NAME]" at bounding box center [581, 378] width 414 height 32
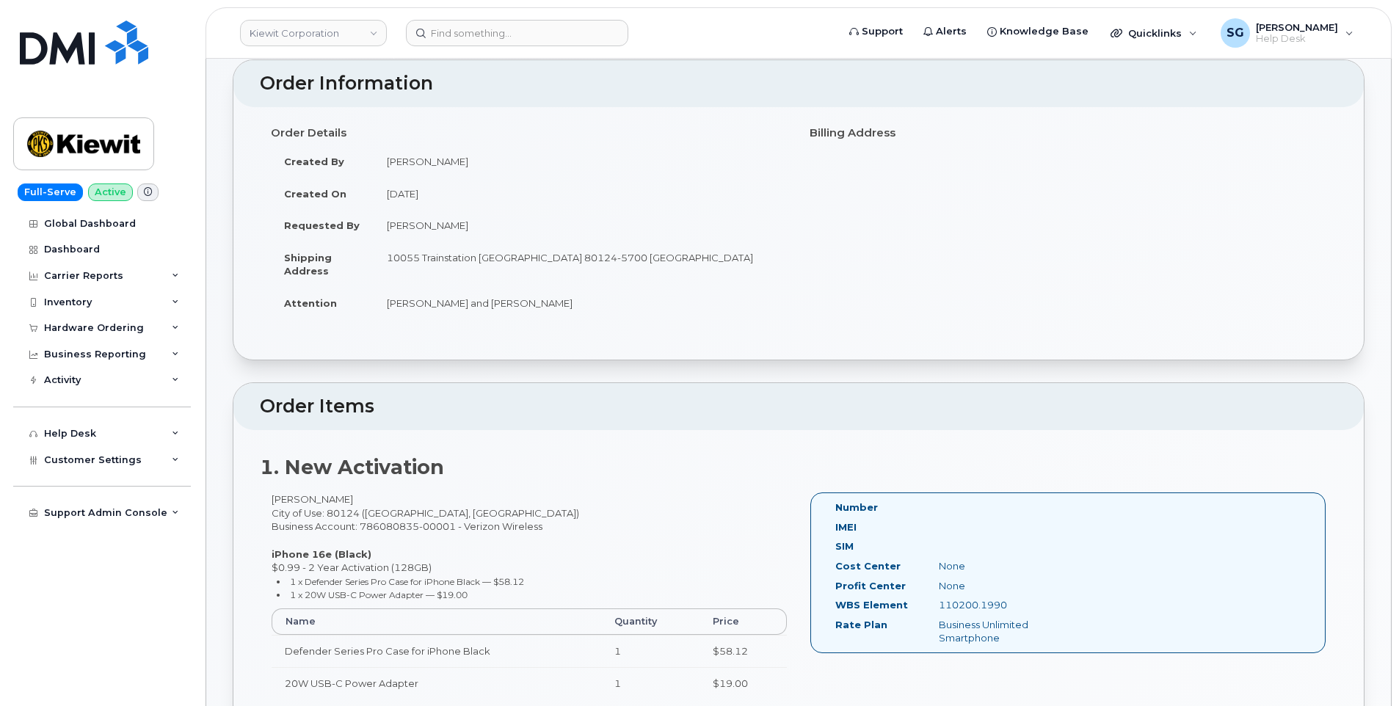
scroll to position [147, 0]
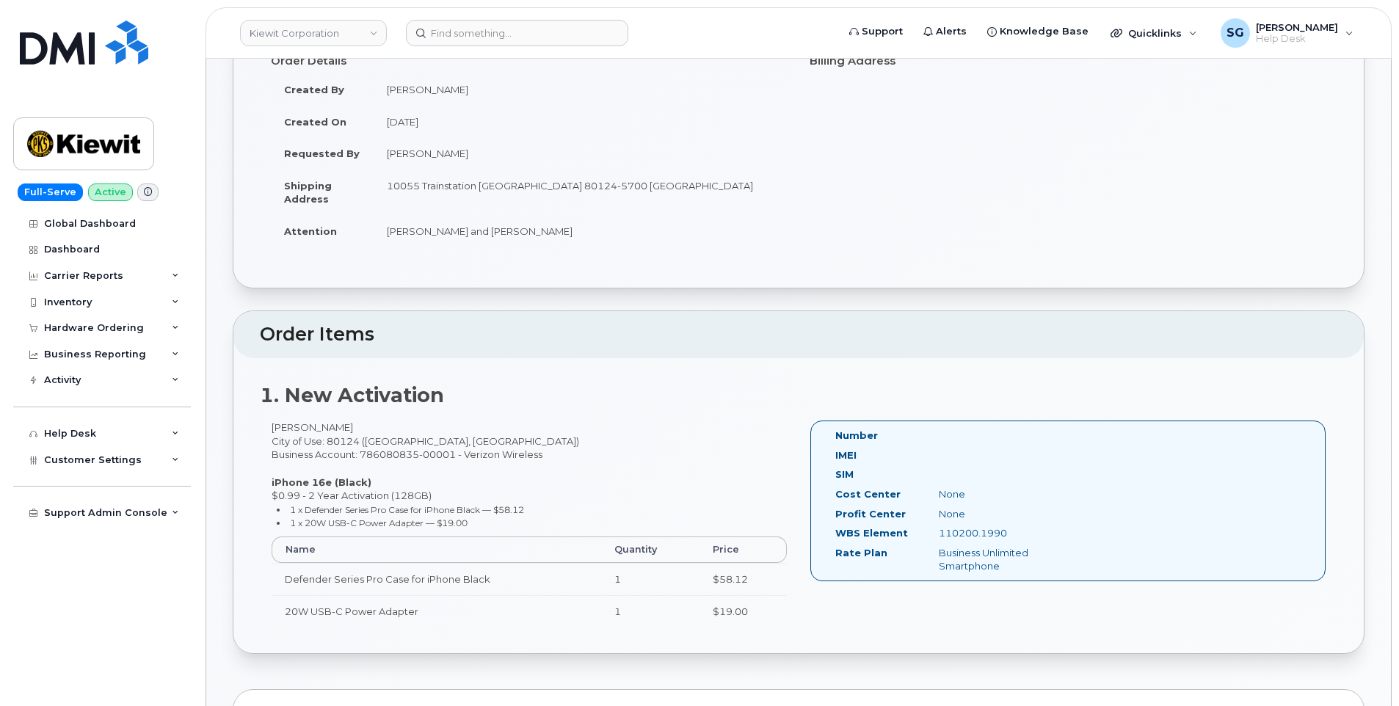
click at [564, 16] on header "[PERSON_NAME] Corporation Support Alerts Knowledge Base Quicklinks Suspend / Ca…" at bounding box center [799, 32] width 1186 height 51
click at [564, 28] on input at bounding box center [517, 33] width 222 height 26
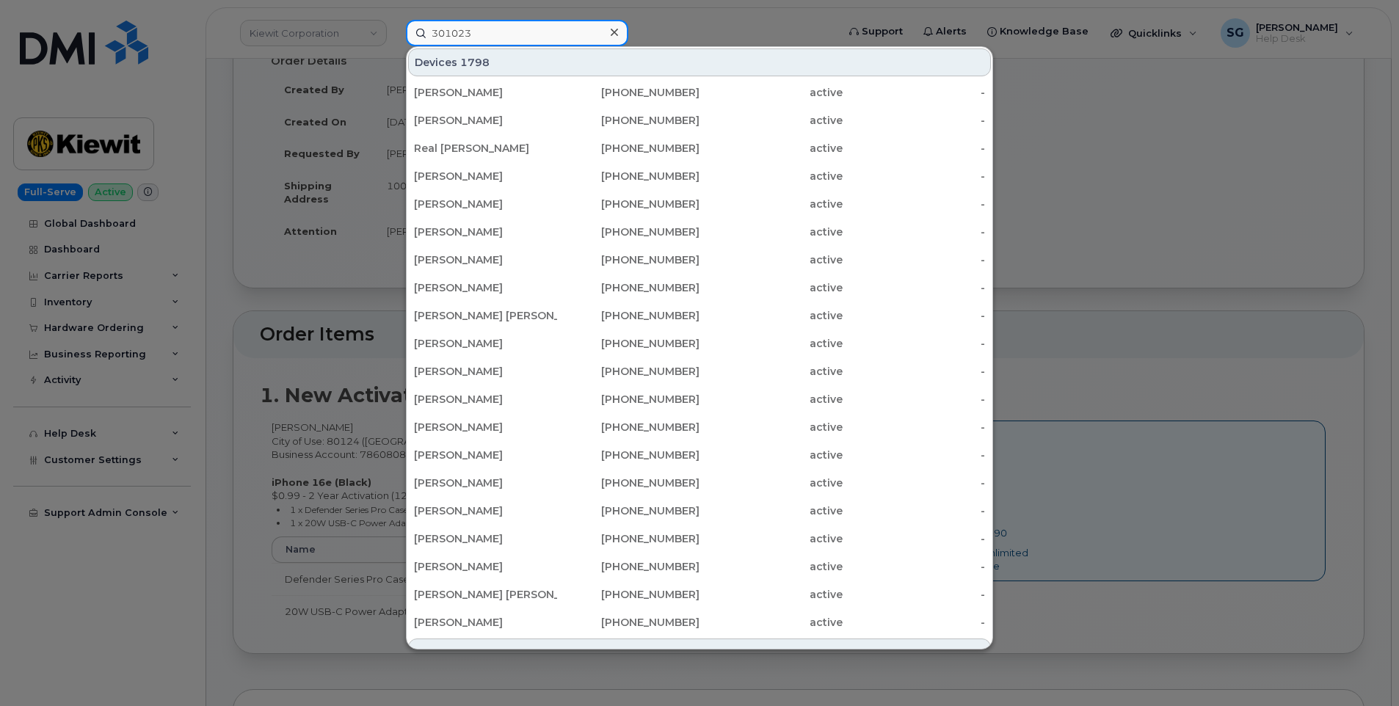
scroll to position [341, 0]
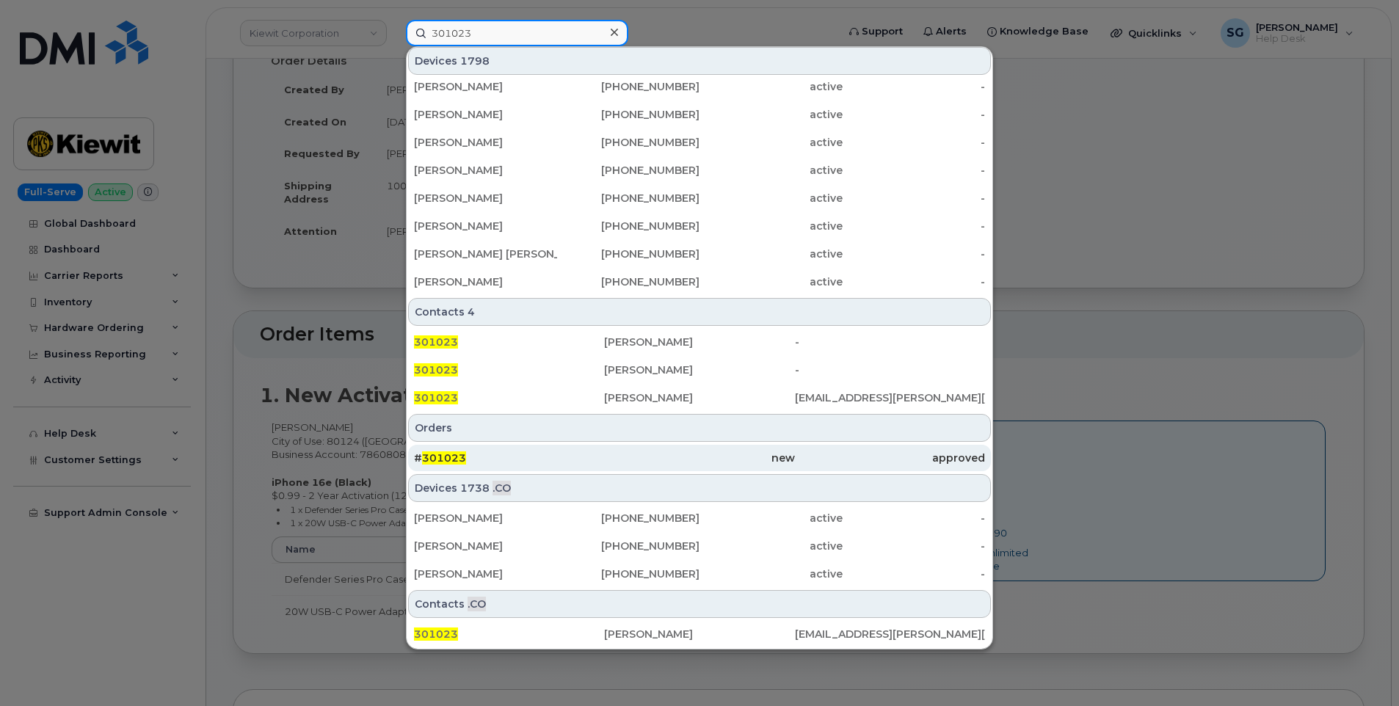
type input "301023"
click at [530, 457] on div "# 301023" at bounding box center [509, 458] width 190 height 15
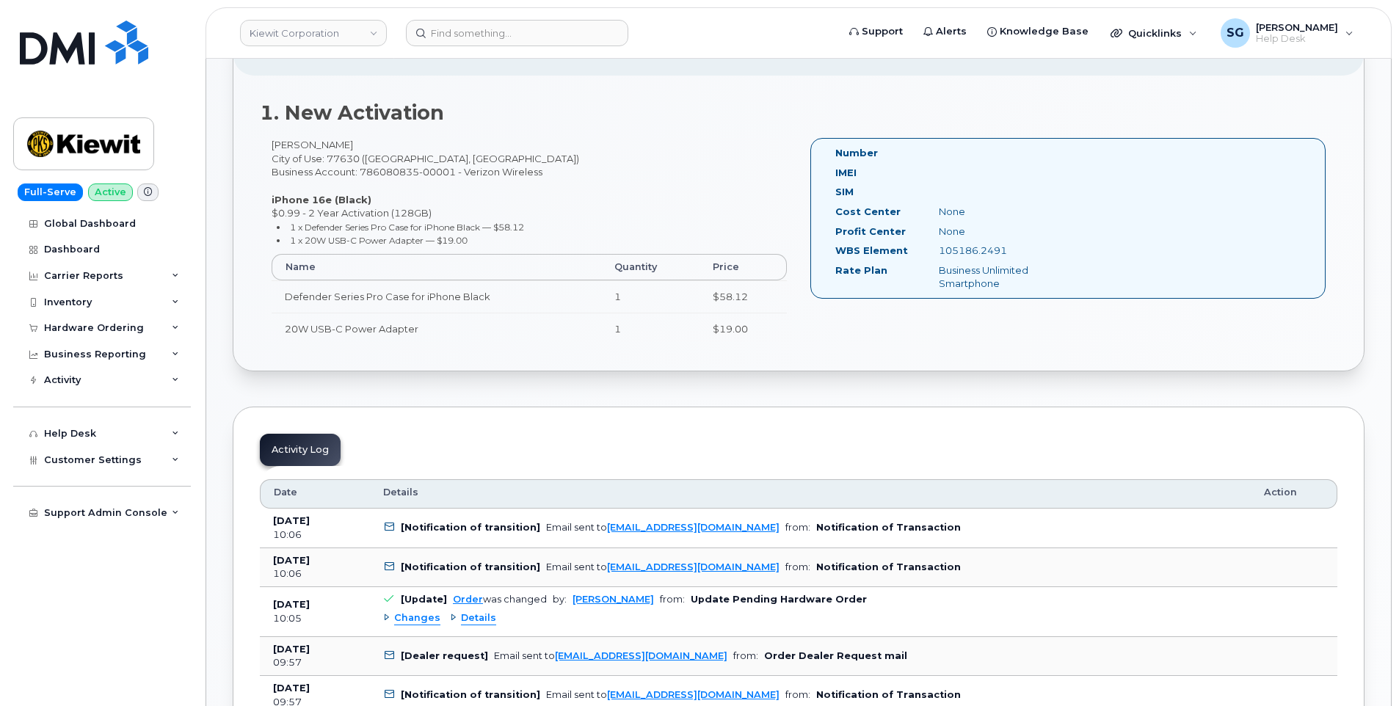
scroll to position [440, 0]
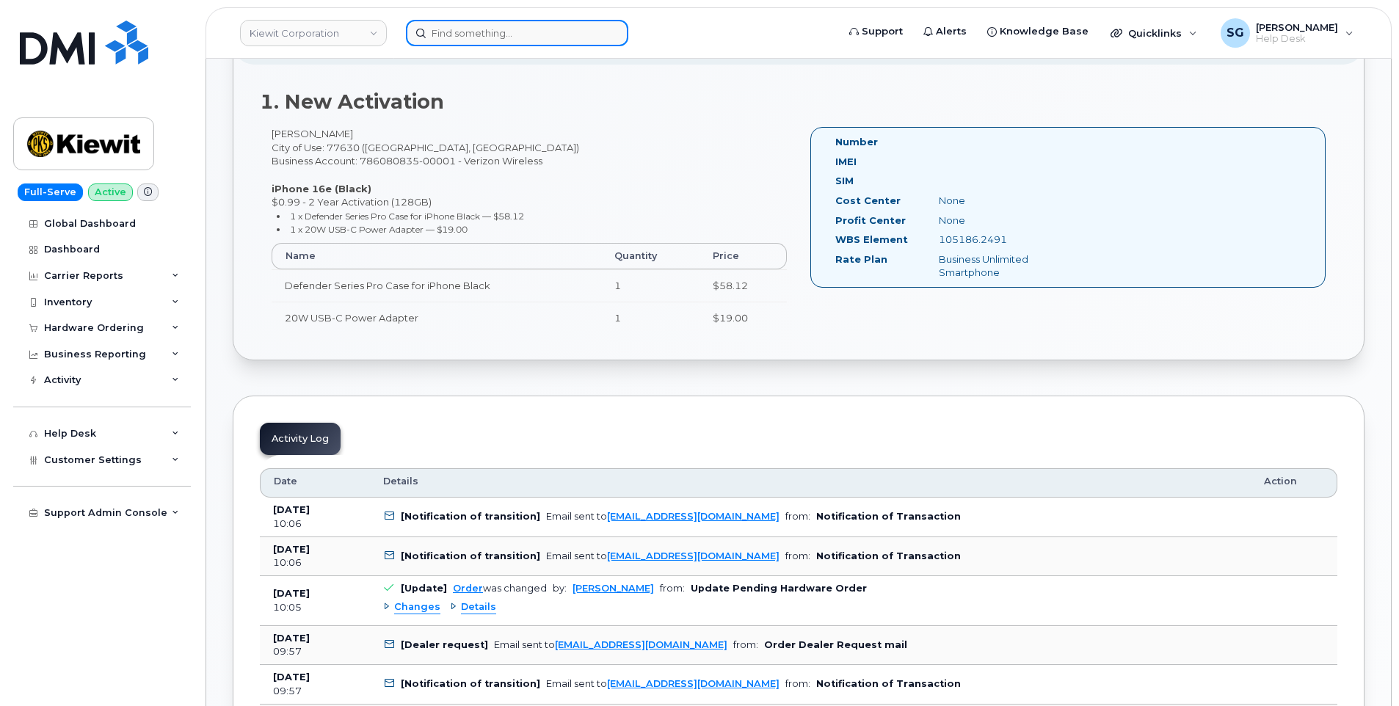
click at [514, 32] on input at bounding box center [517, 33] width 222 height 26
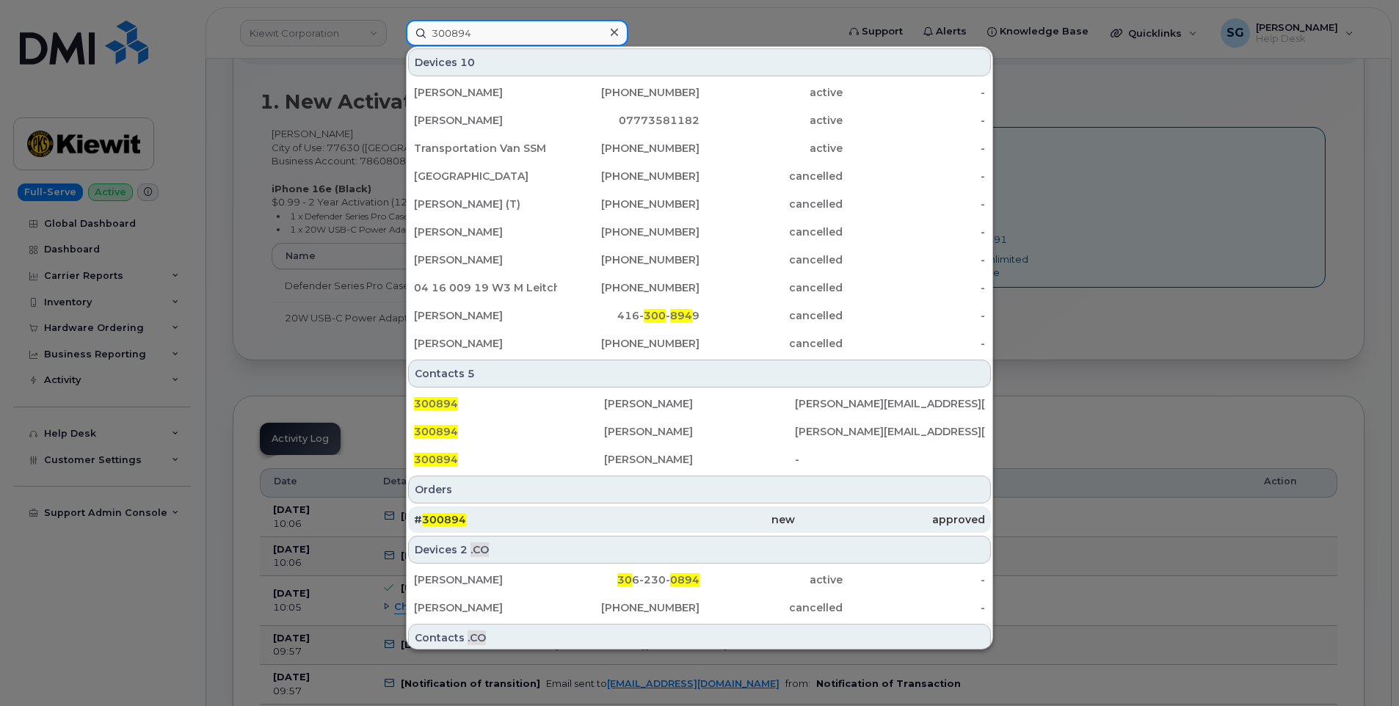
type input "300894"
drag, startPoint x: 577, startPoint y: 513, endPoint x: 1364, endPoint y: 613, distance: 793.2
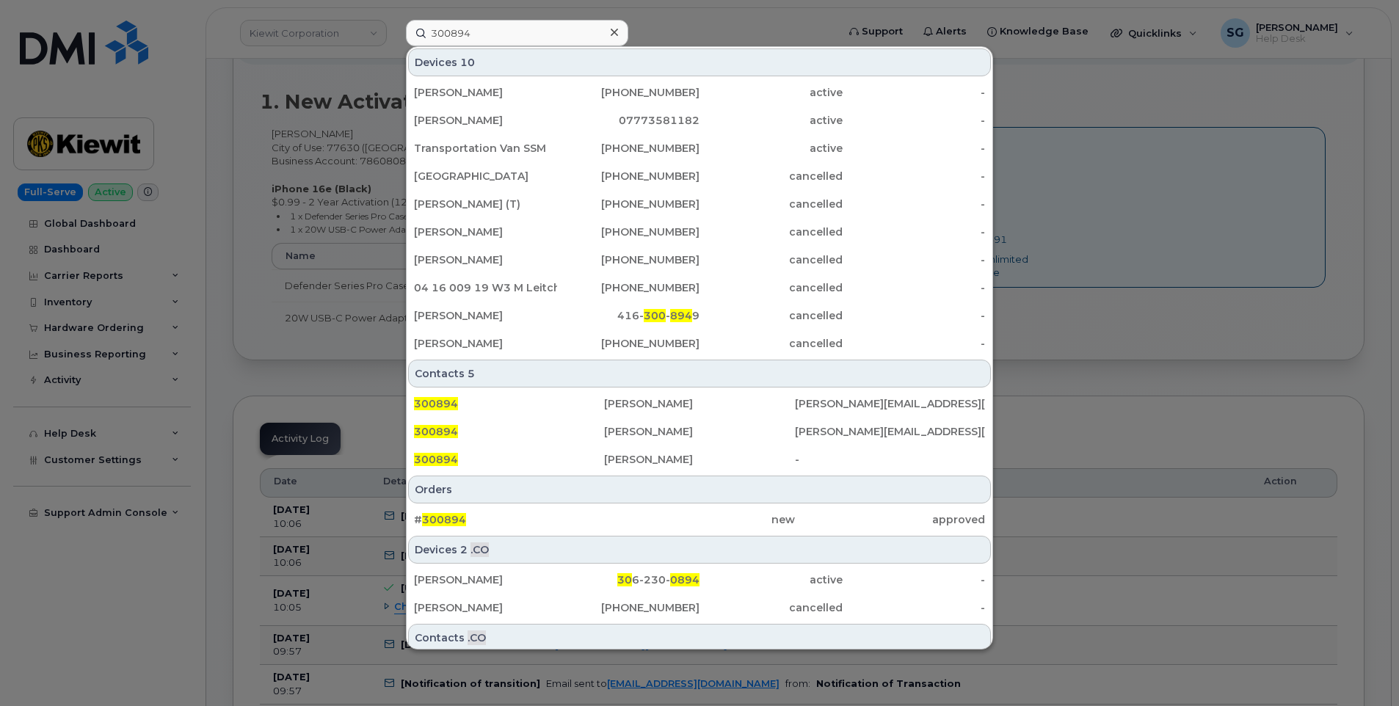
click at [578, 514] on div "# 300894" at bounding box center [509, 519] width 190 height 15
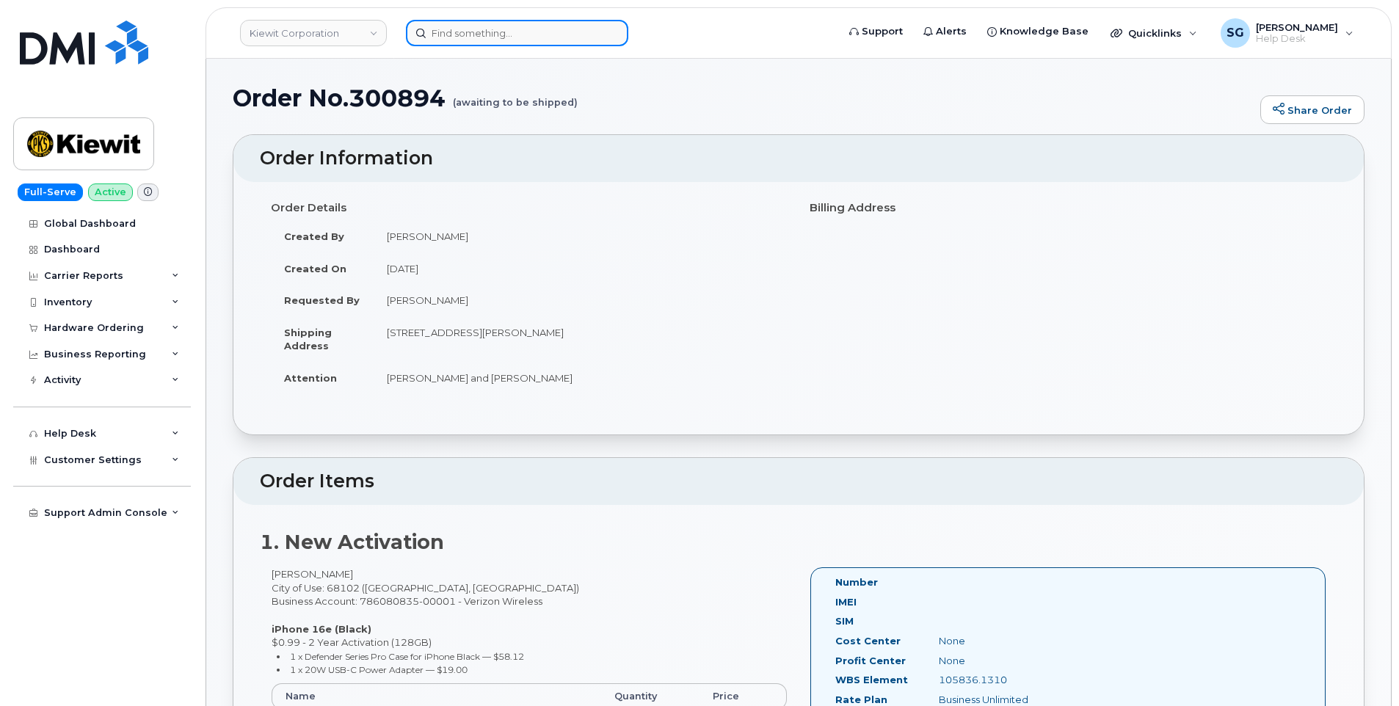
click at [517, 22] on input at bounding box center [517, 33] width 222 height 26
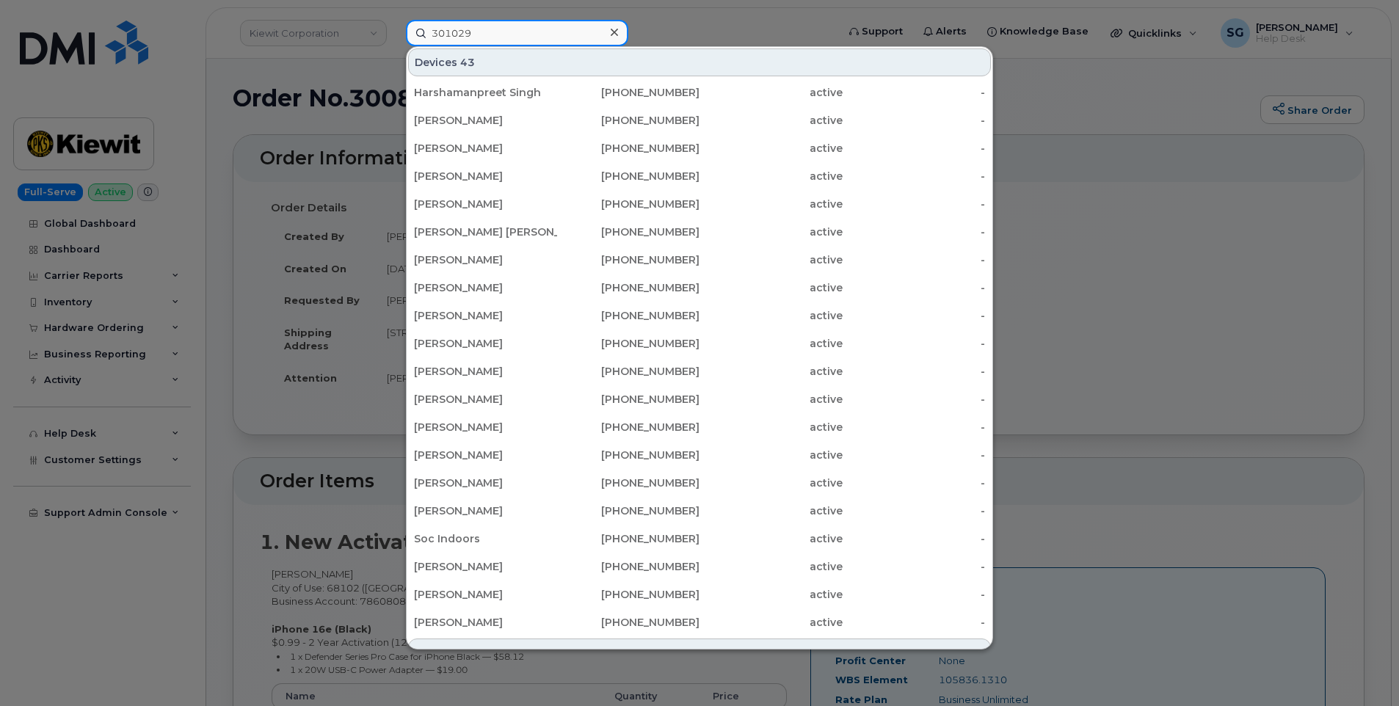
type input "301029"
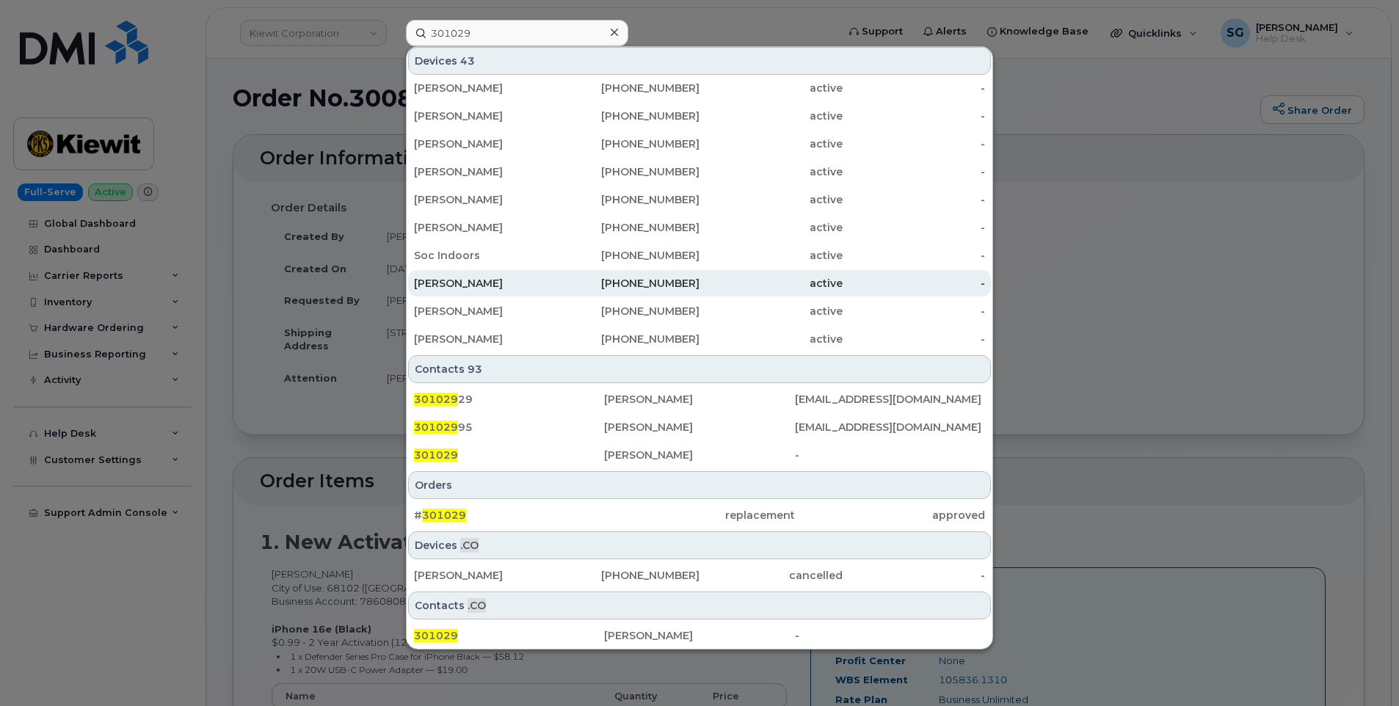
scroll to position [285, 0]
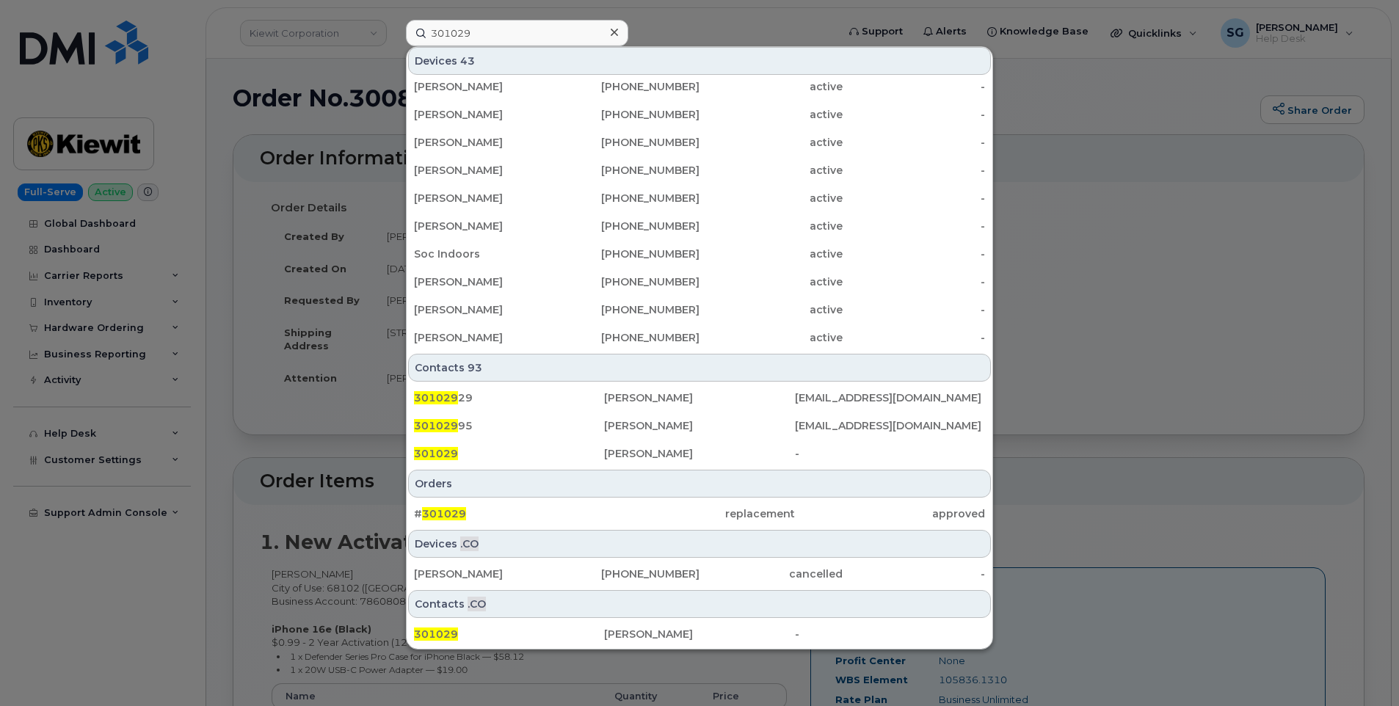
drag, startPoint x: 479, startPoint y: 507, endPoint x: 1326, endPoint y: 660, distance: 860.7
click at [482, 507] on div "# 301029" at bounding box center [509, 513] width 190 height 15
